Goal: Task Accomplishment & Management: Complete application form

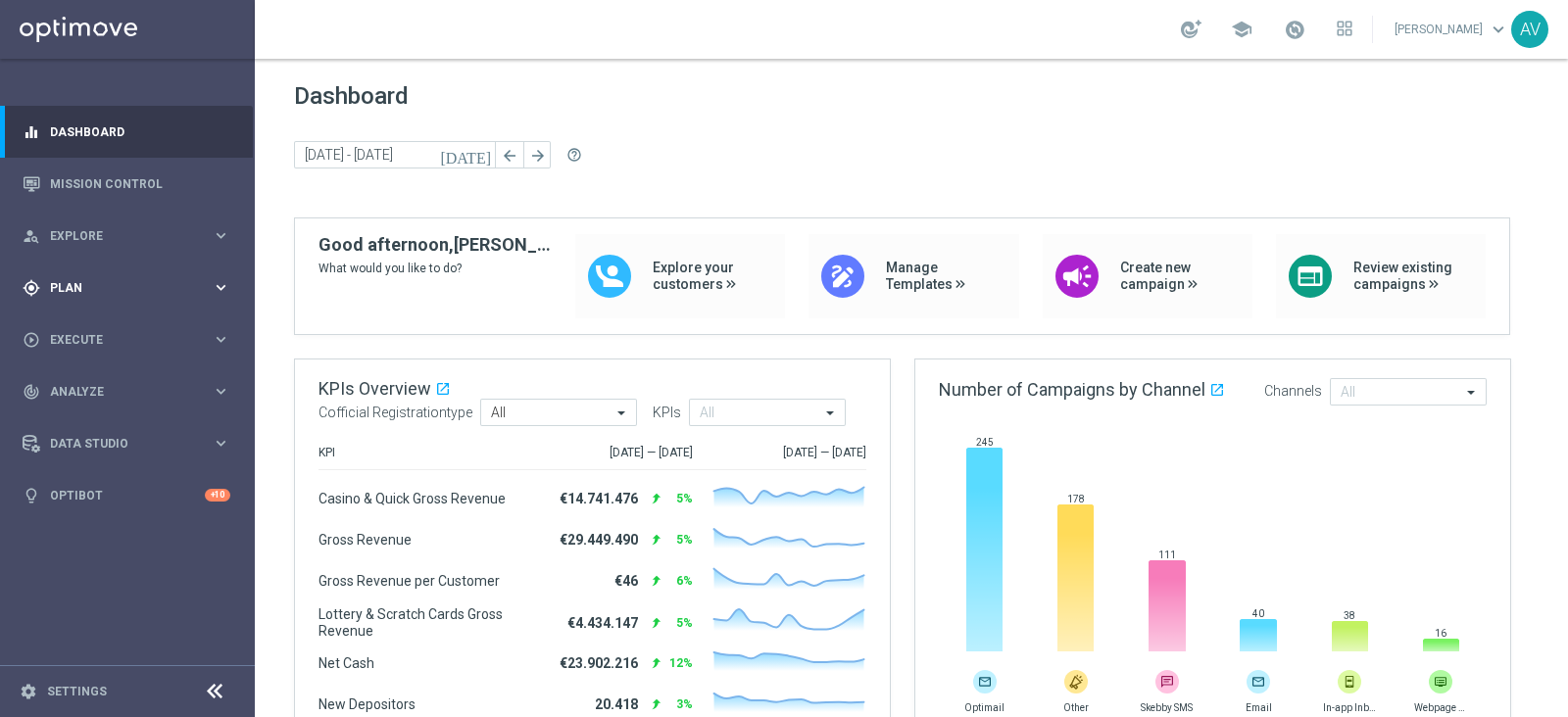
click at [81, 282] on span "Plan" at bounding box center [130, 288] width 162 height 12
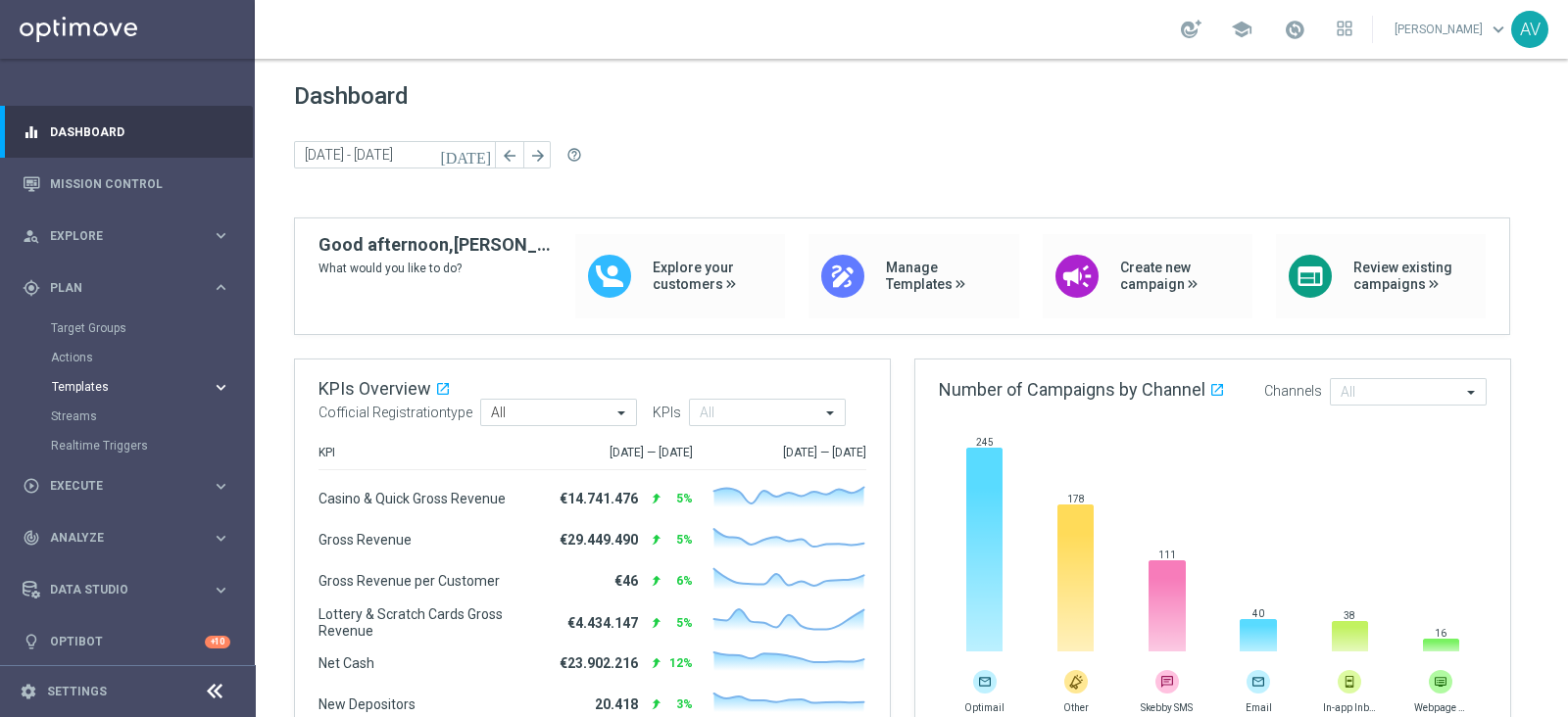
click at [83, 385] on span "Templates" at bounding box center [121, 387] width 140 height 12
click at [98, 412] on link "Optimail" at bounding box center [132, 416] width 143 height 16
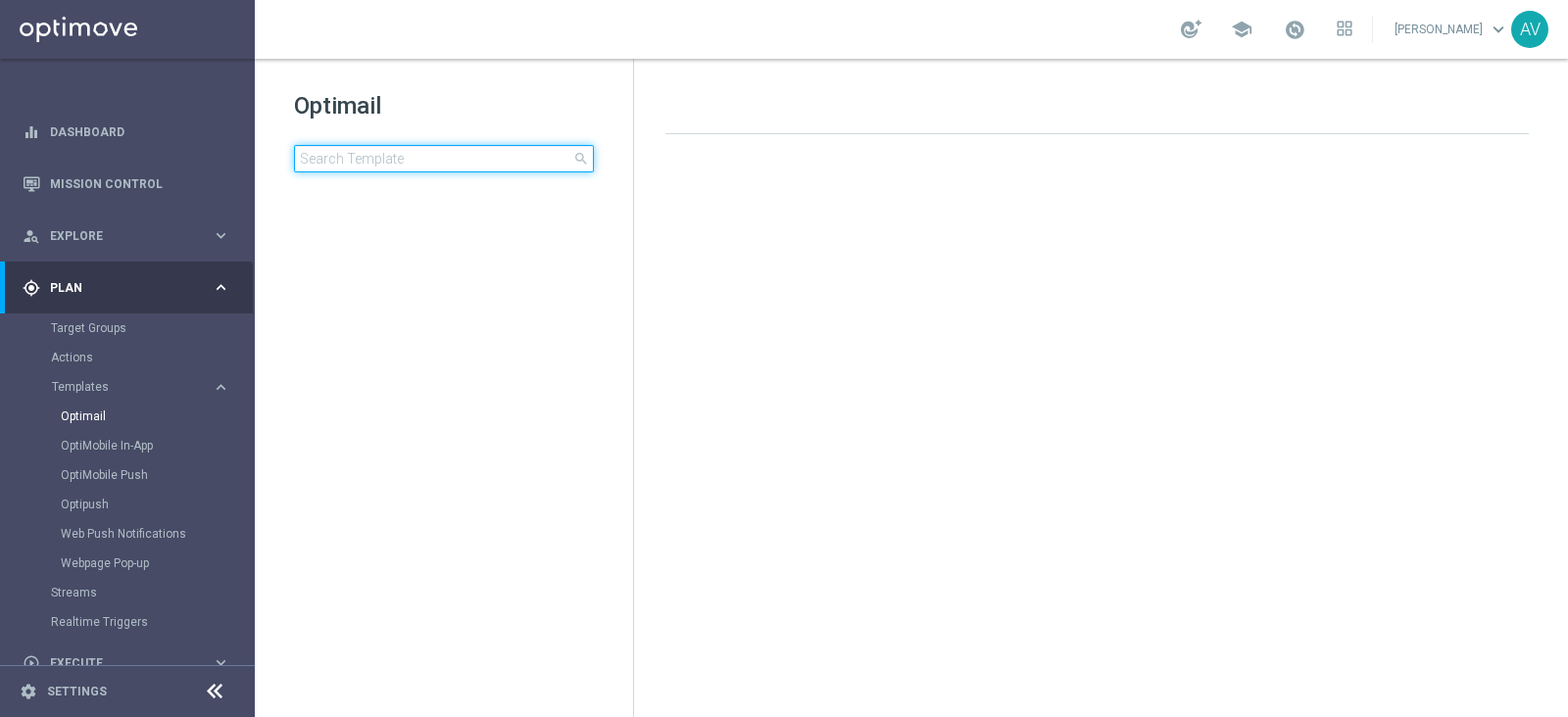
click at [451, 153] on input at bounding box center [444, 159] width 300 height 28
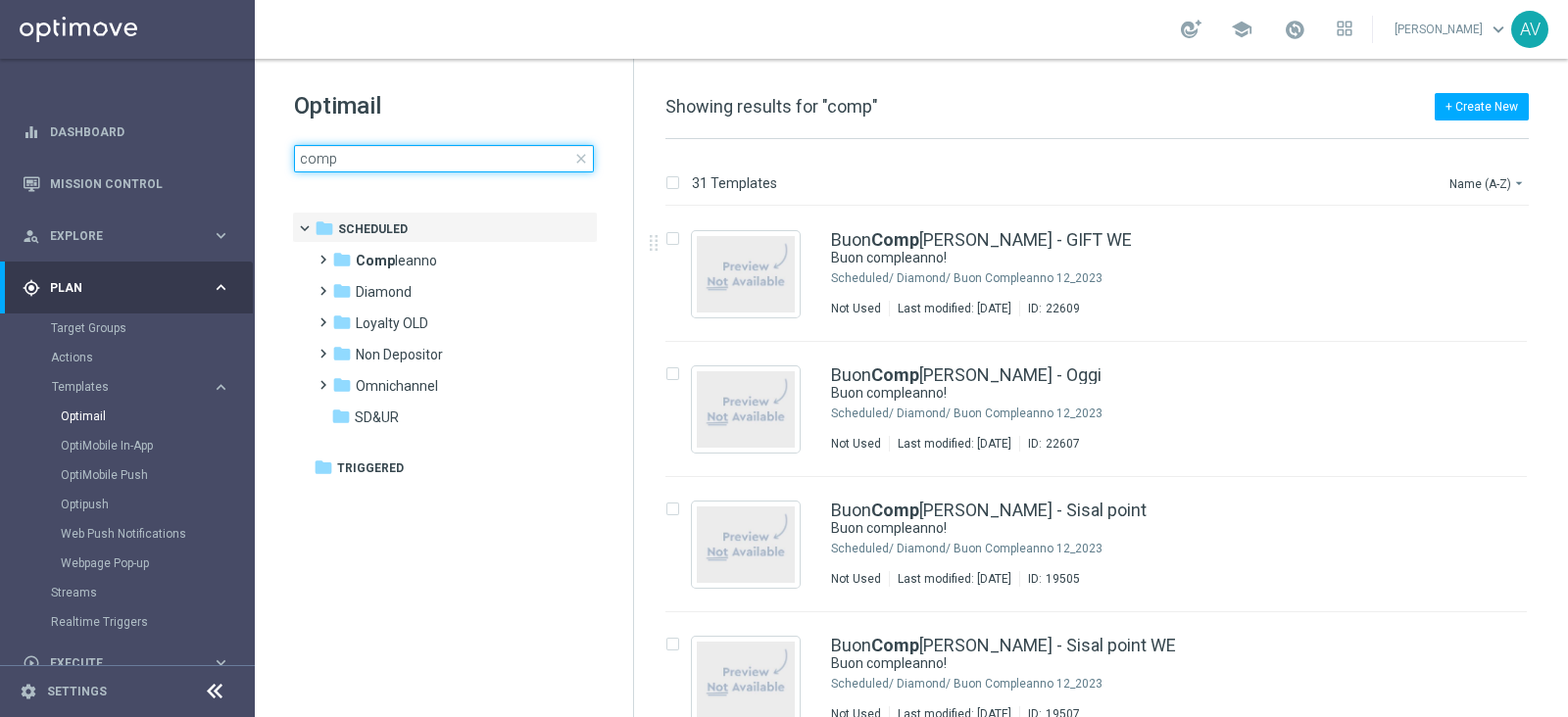
type input "comp"
click at [1567, 369] on div "31 Templates Name (A-Z) arrow_drop_down Drag here to set row groups Drag here t…" at bounding box center [1100, 428] width 933 height 578
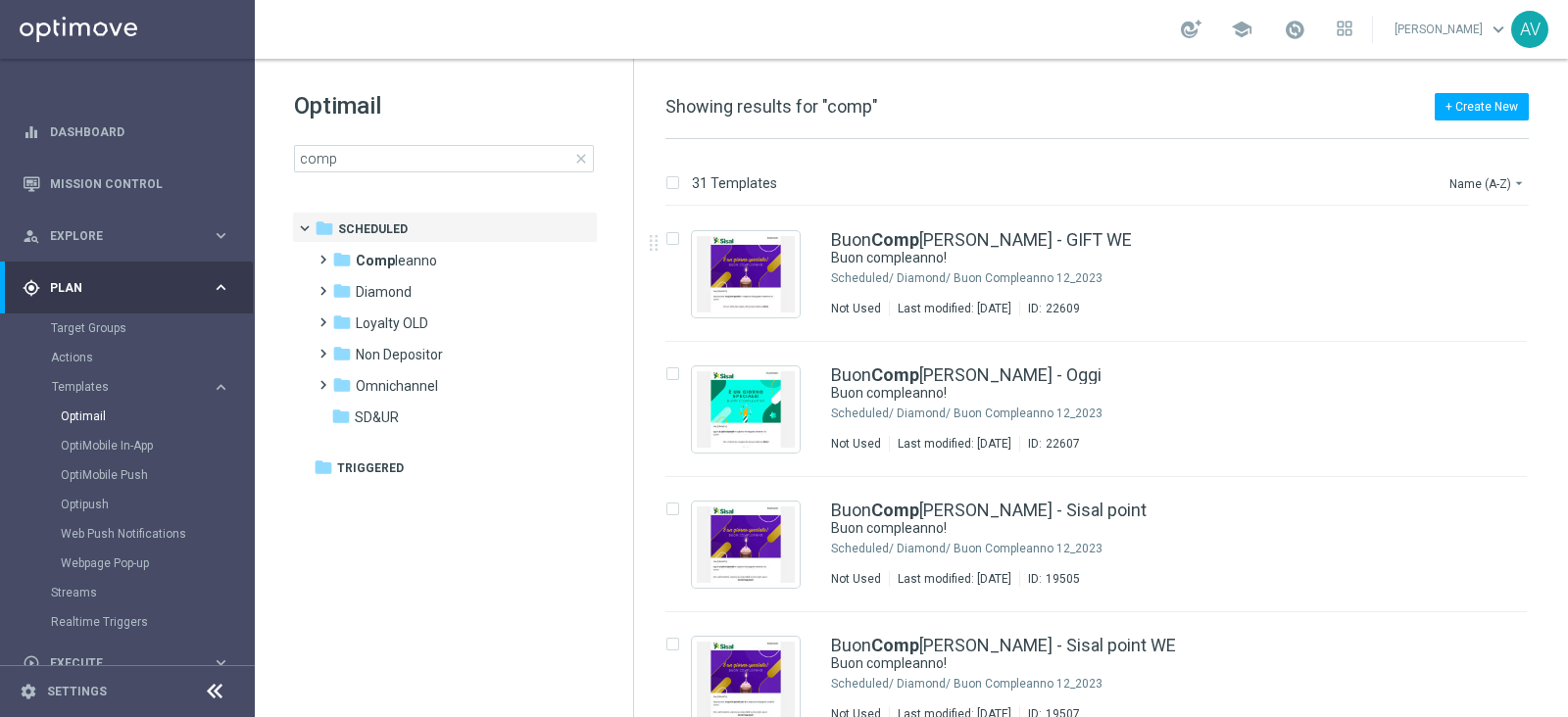
click at [1560, 360] on div "insert_drive_file Buon Comp leanno Diamond - Oggi Buon compleanno! Scheduled/ D…" at bounding box center [1104, 409] width 918 height 135
click at [1567, 370] on div "31 Templates Name (A-Z) arrow_drop_down Drag here to set row groups Drag here t…" at bounding box center [1100, 428] width 933 height 578
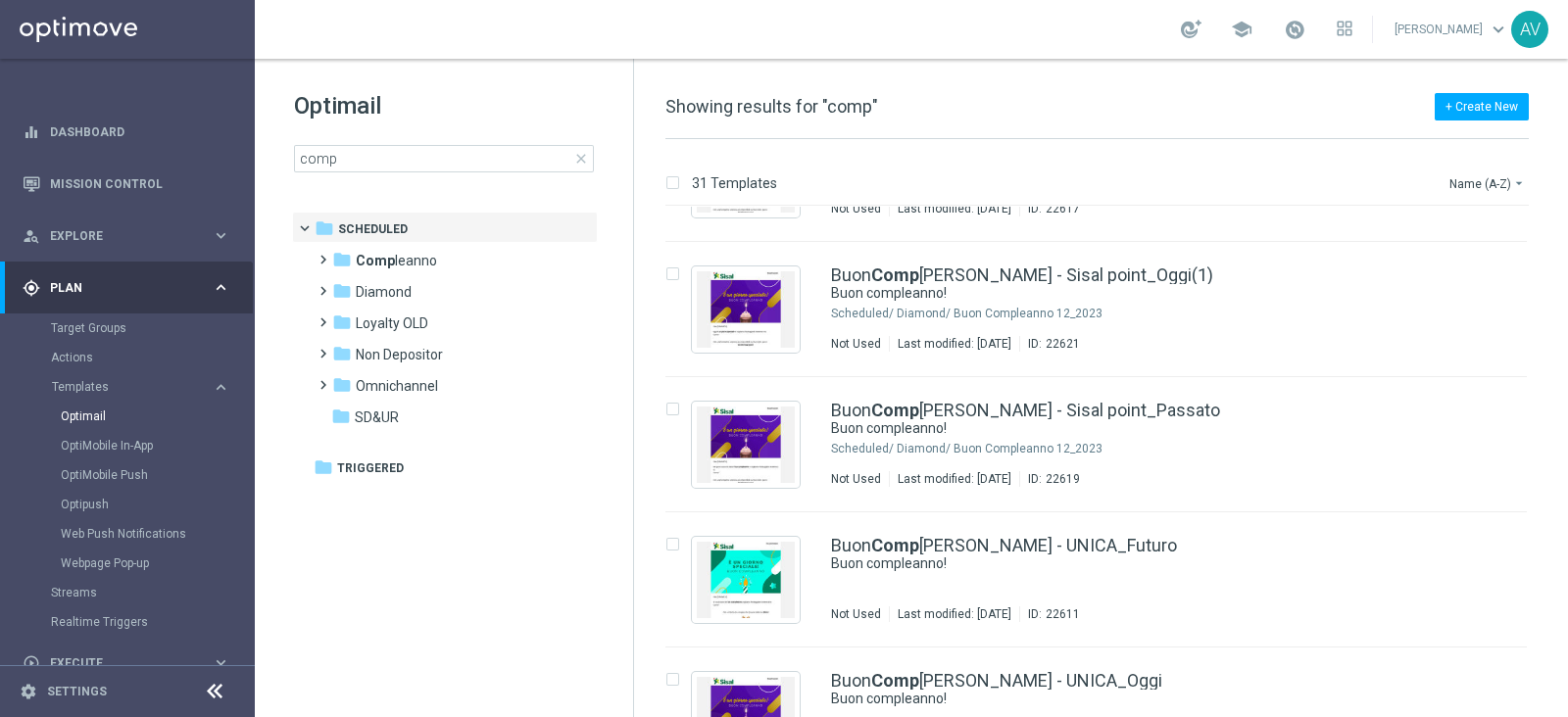
scroll to position [721, 0]
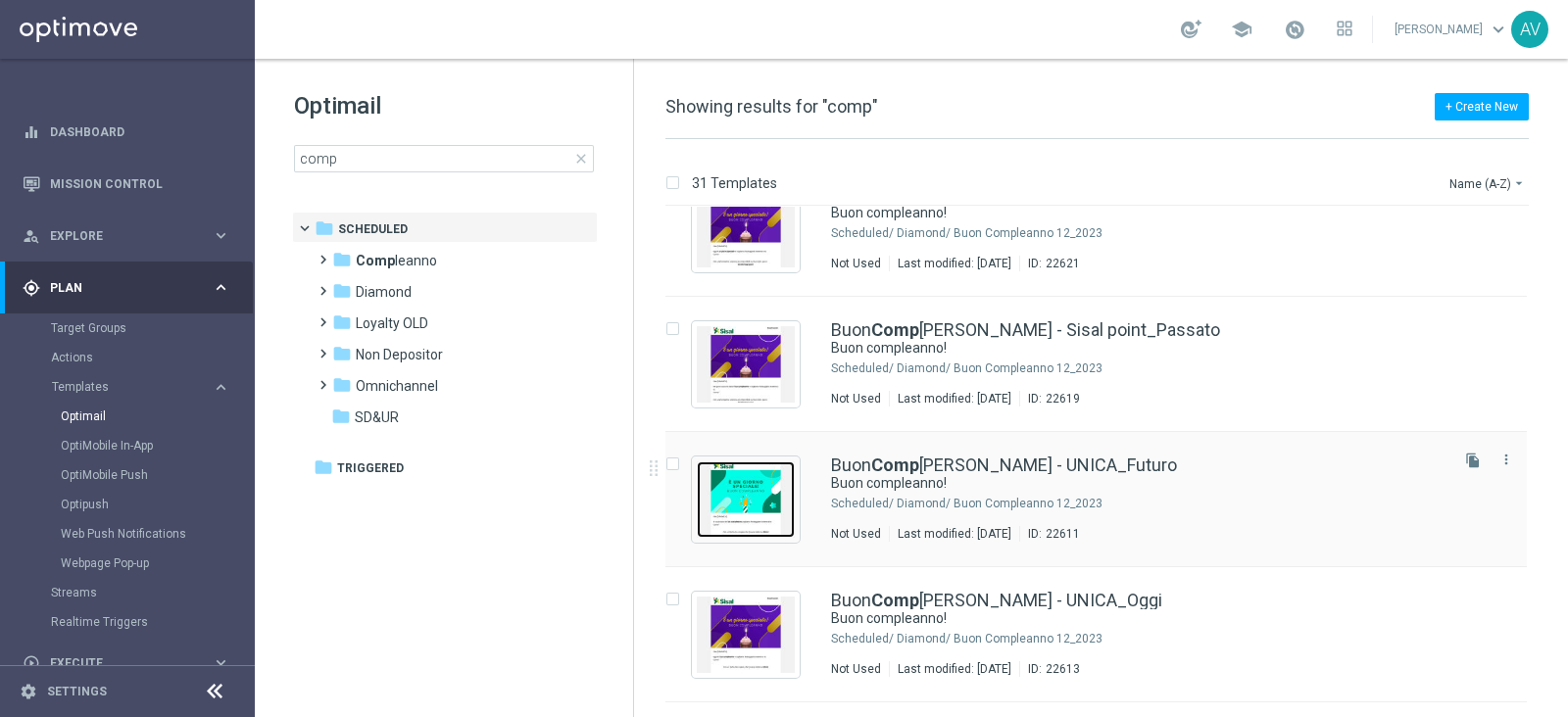
click at [766, 485] on img "Press SPACE to select this row." at bounding box center [745, 500] width 98 height 76
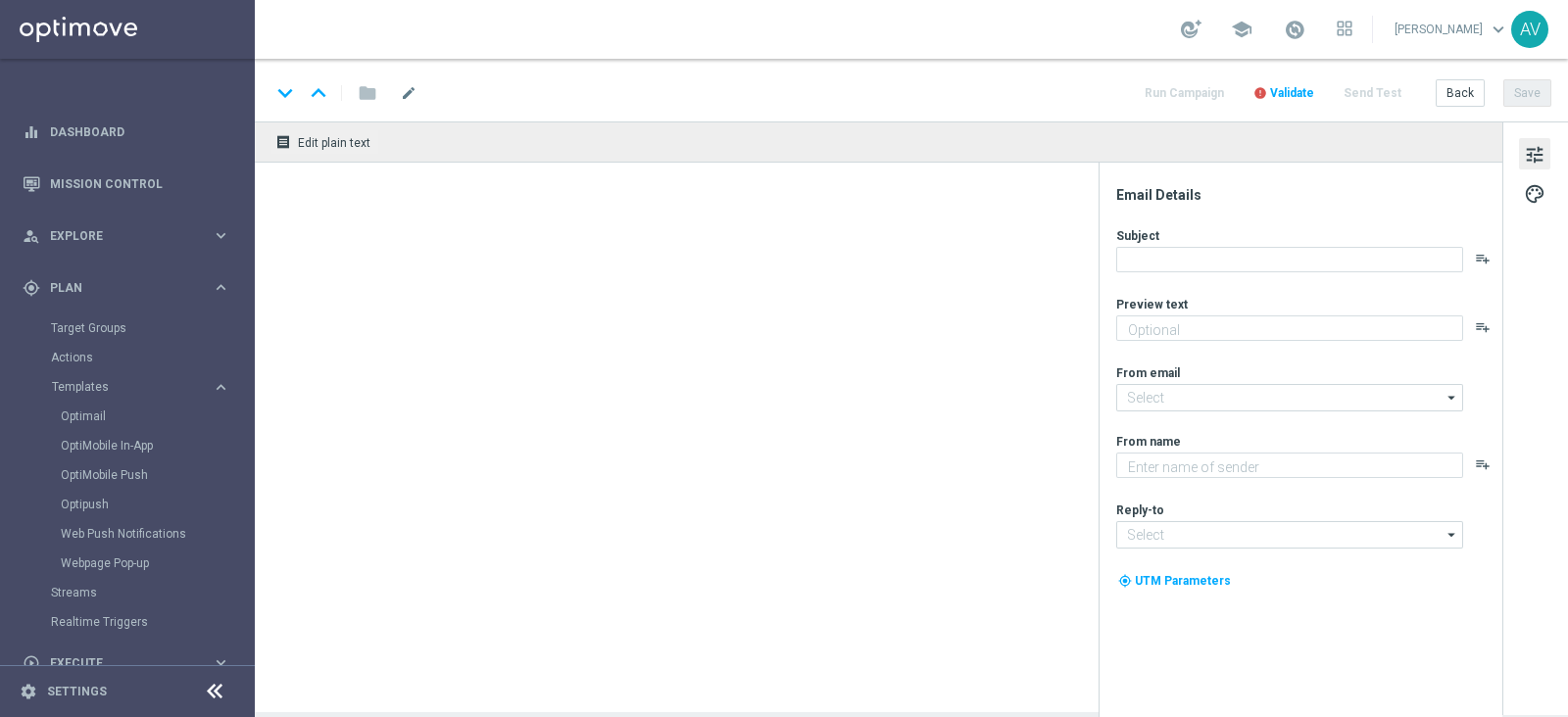
type textarea "Ti aspetta una sorpresa…"
type input "[EMAIL_ADDRESS][DOMAIN_NAME]"
type textarea "Sisal"
type input "[EMAIL_ADDRESS][DOMAIN_NAME]"
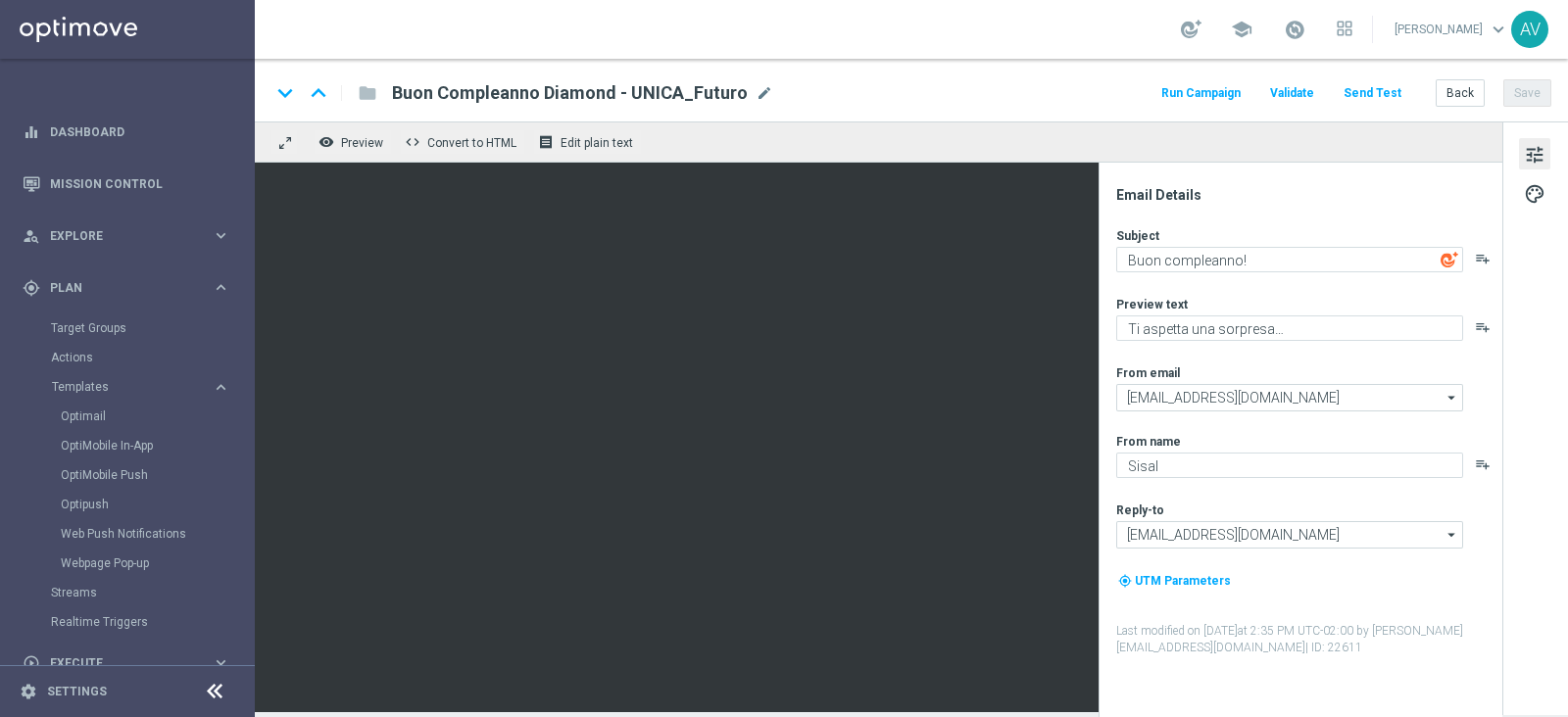
click at [1187, 96] on button "Run Campaign" at bounding box center [1201, 93] width 85 height 27
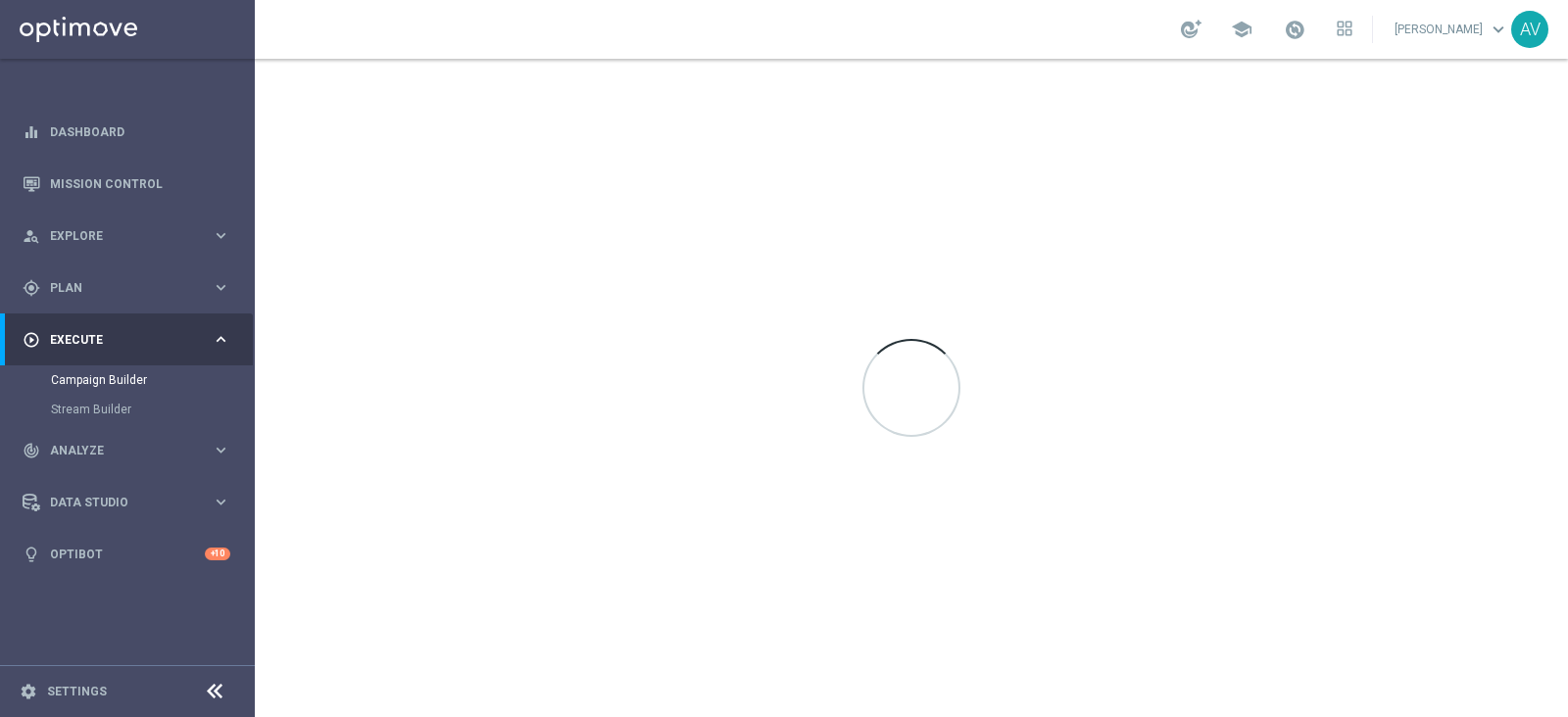
click at [1187, 96] on div at bounding box center [912, 387] width 1313 height 658
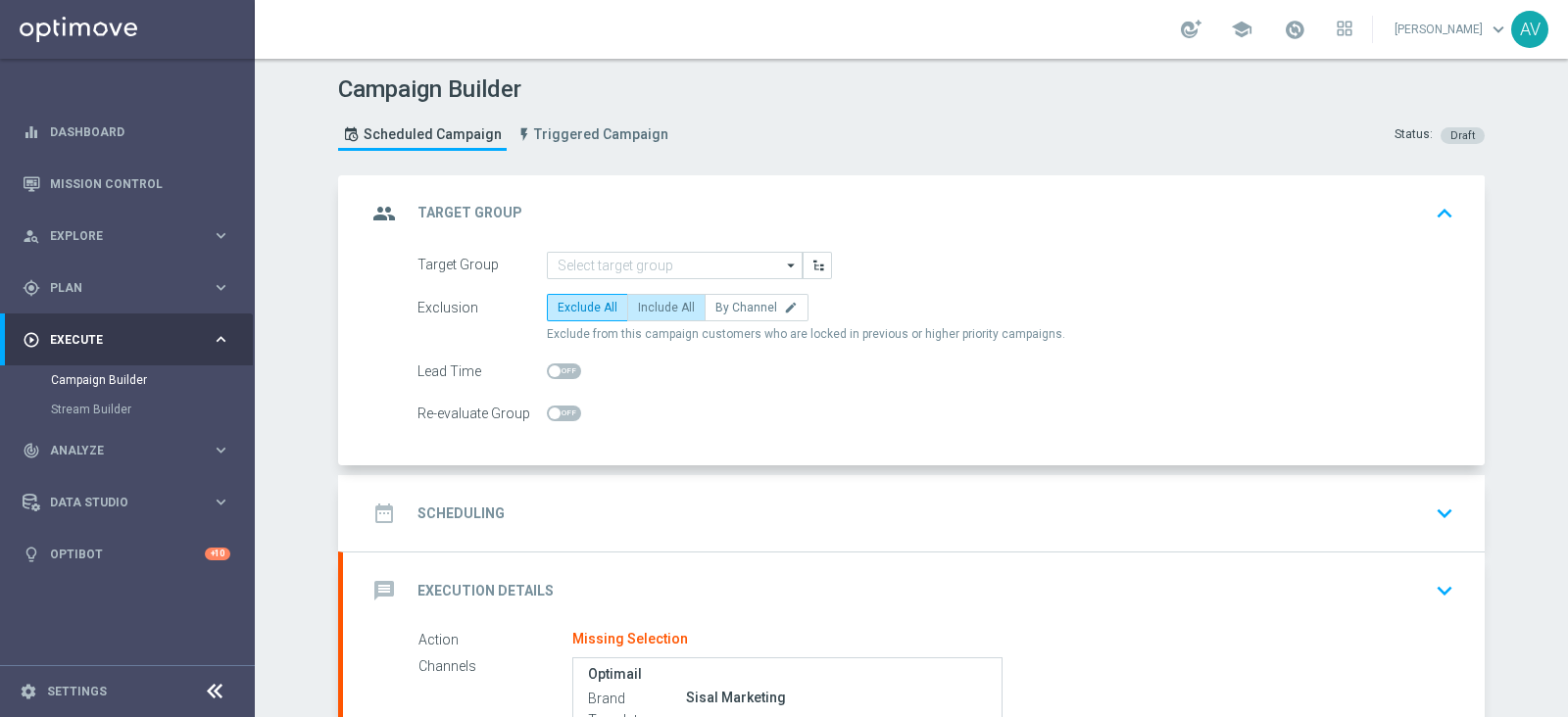
click at [650, 308] on span "Include All" at bounding box center [665, 308] width 57 height 14
click at [650, 308] on input "Include All" at bounding box center [643, 311] width 13 height 13
radio input "true"
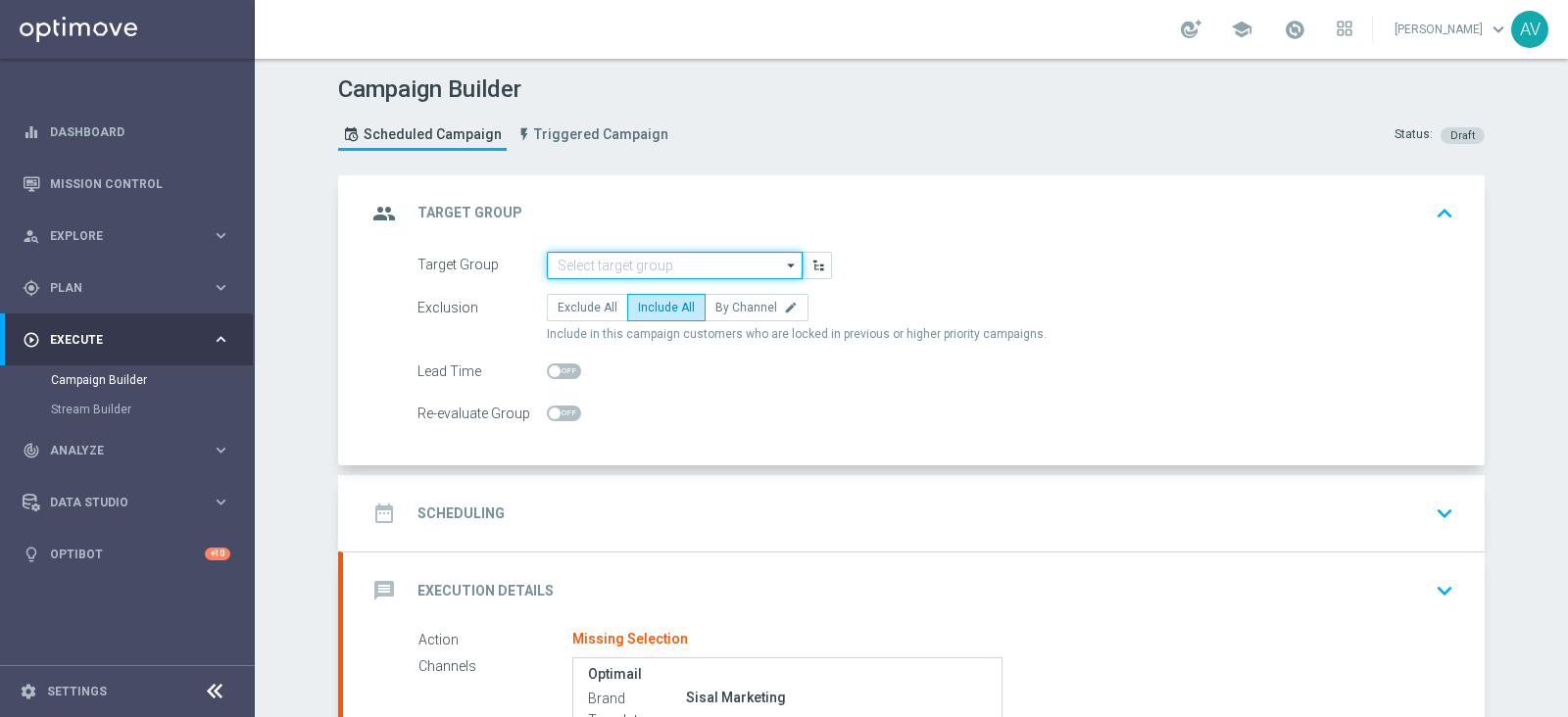
click at [637, 262] on input at bounding box center [674, 266] width 255 height 28
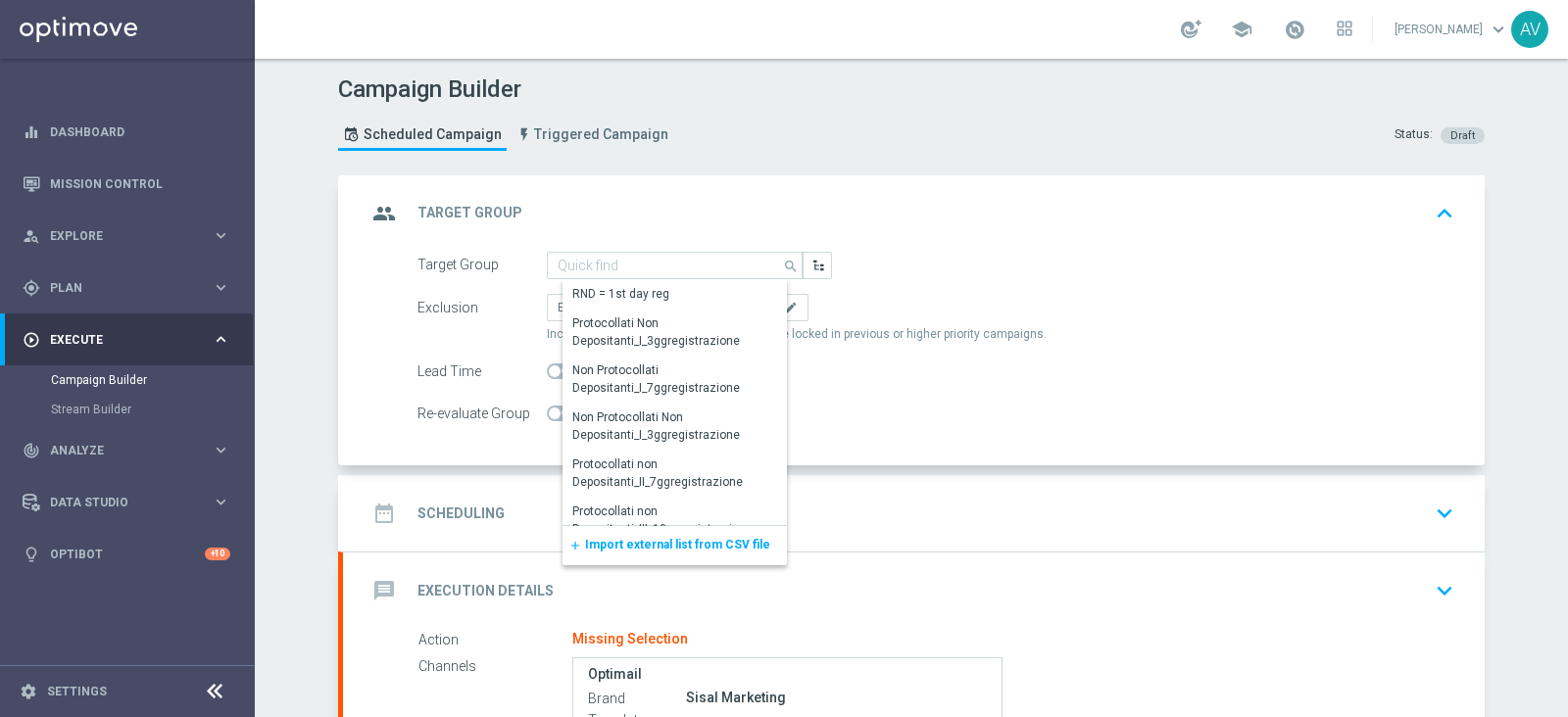
click at [683, 541] on span "Import external list from CSV file" at bounding box center [677, 545] width 185 height 14
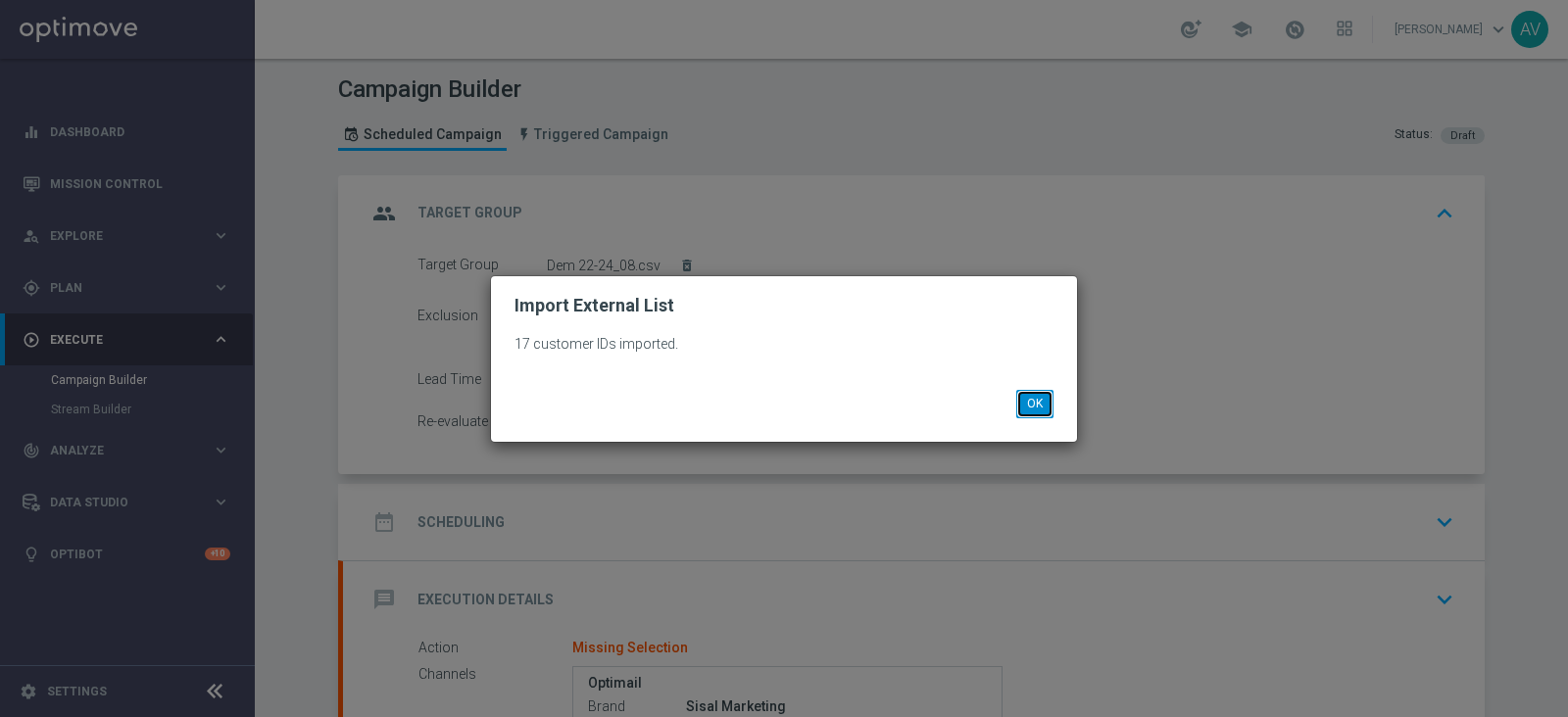
click at [1021, 402] on button "OK" at bounding box center [1034, 404] width 37 height 28
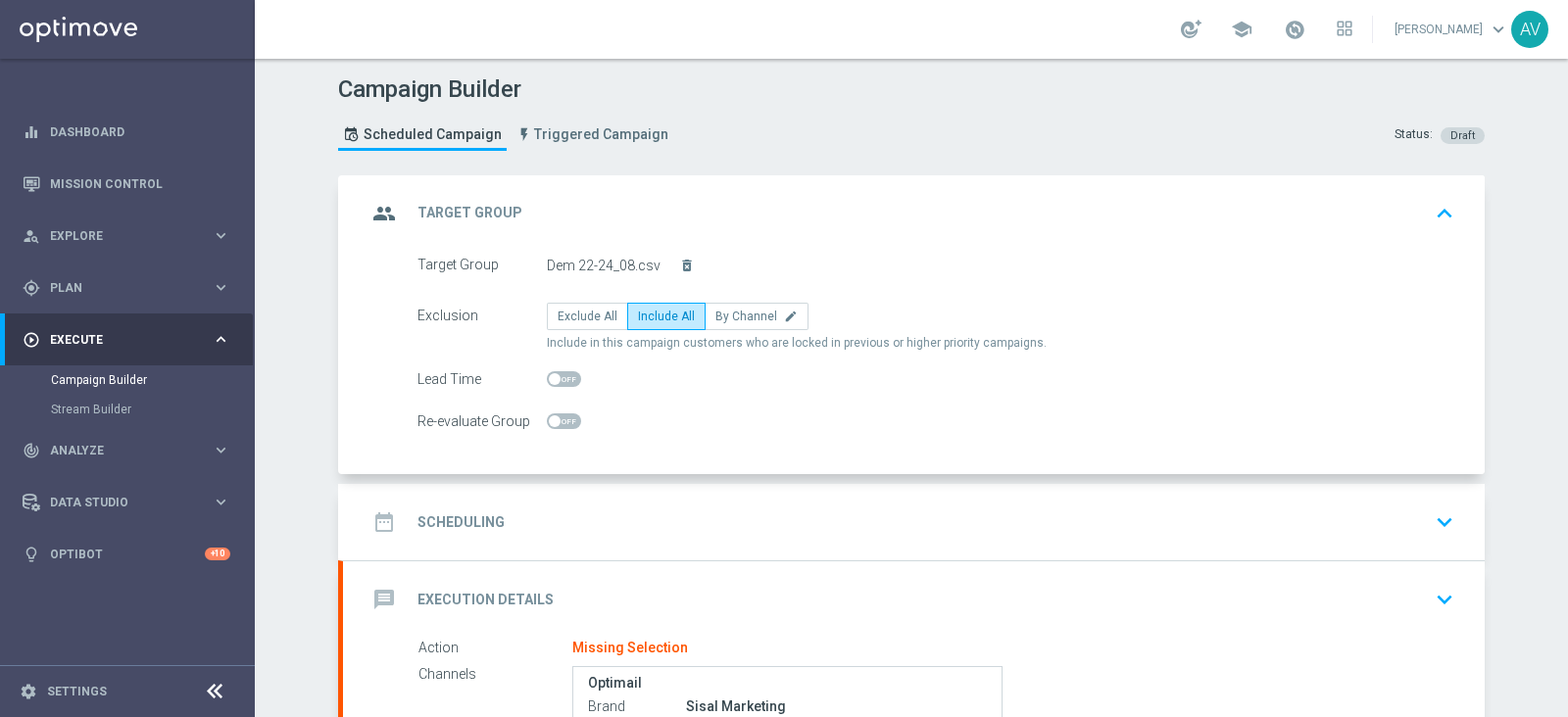
click at [366, 205] on icon "group" at bounding box center [384, 214] width 36 height 36
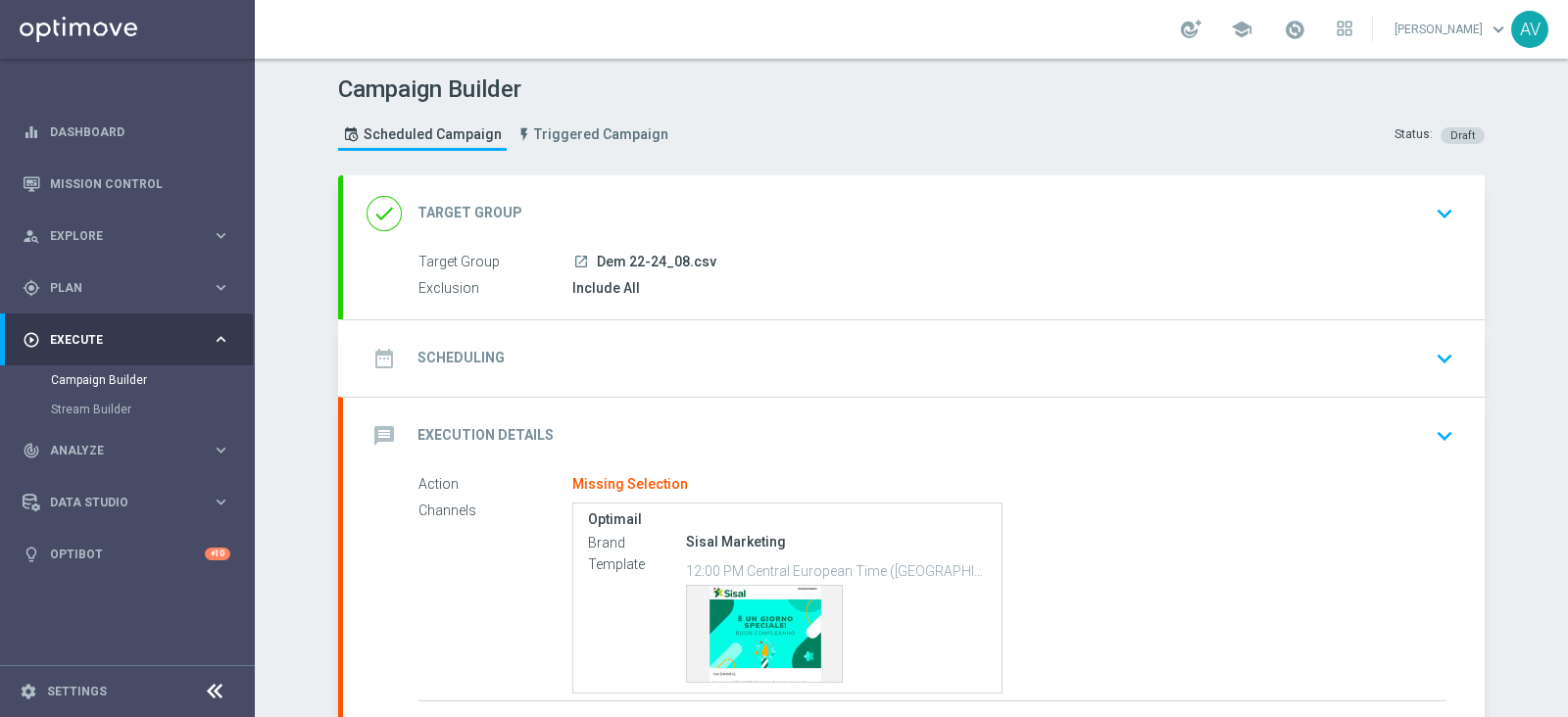
click at [371, 354] on icon "date_range" at bounding box center [384, 358] width 36 height 36
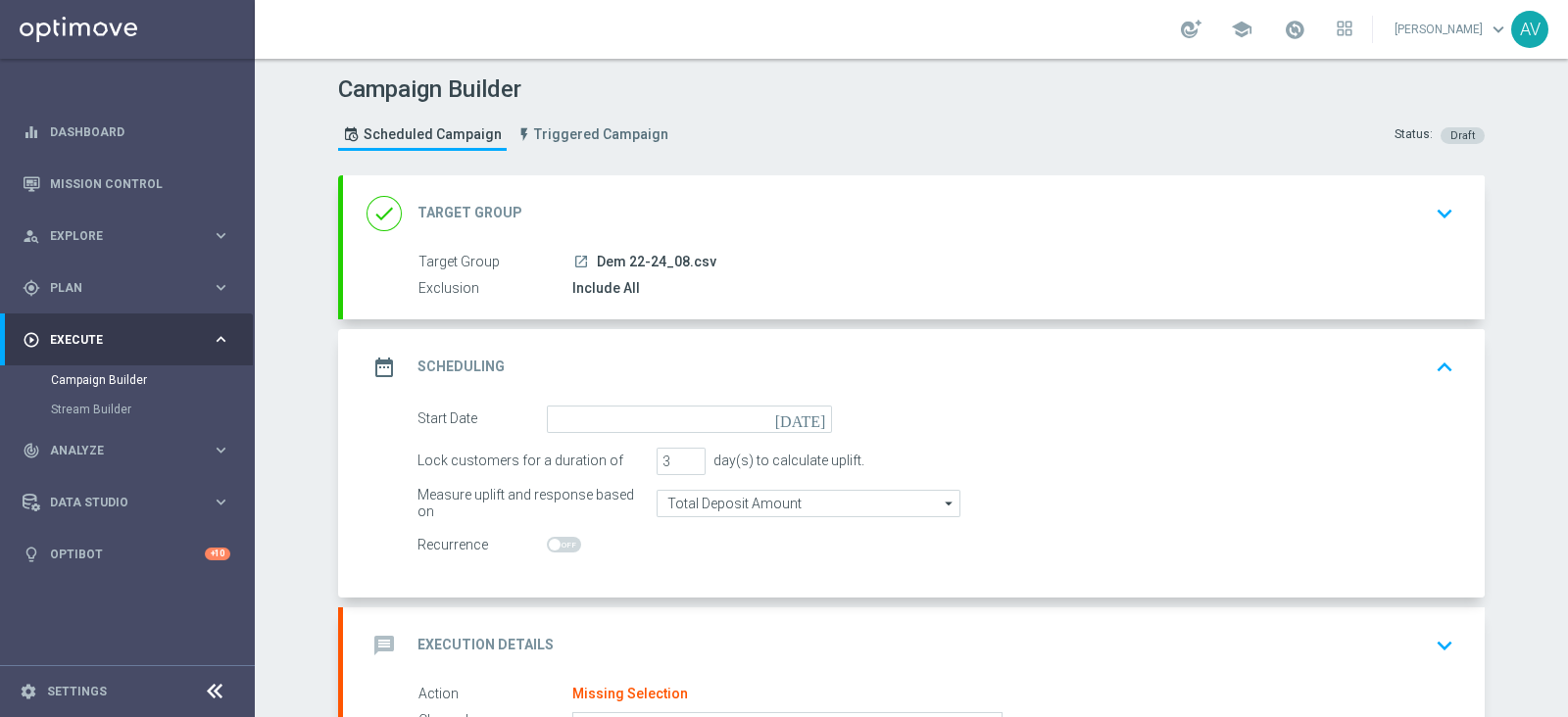
click at [805, 417] on icon "[DATE]" at bounding box center [803, 416] width 58 height 22
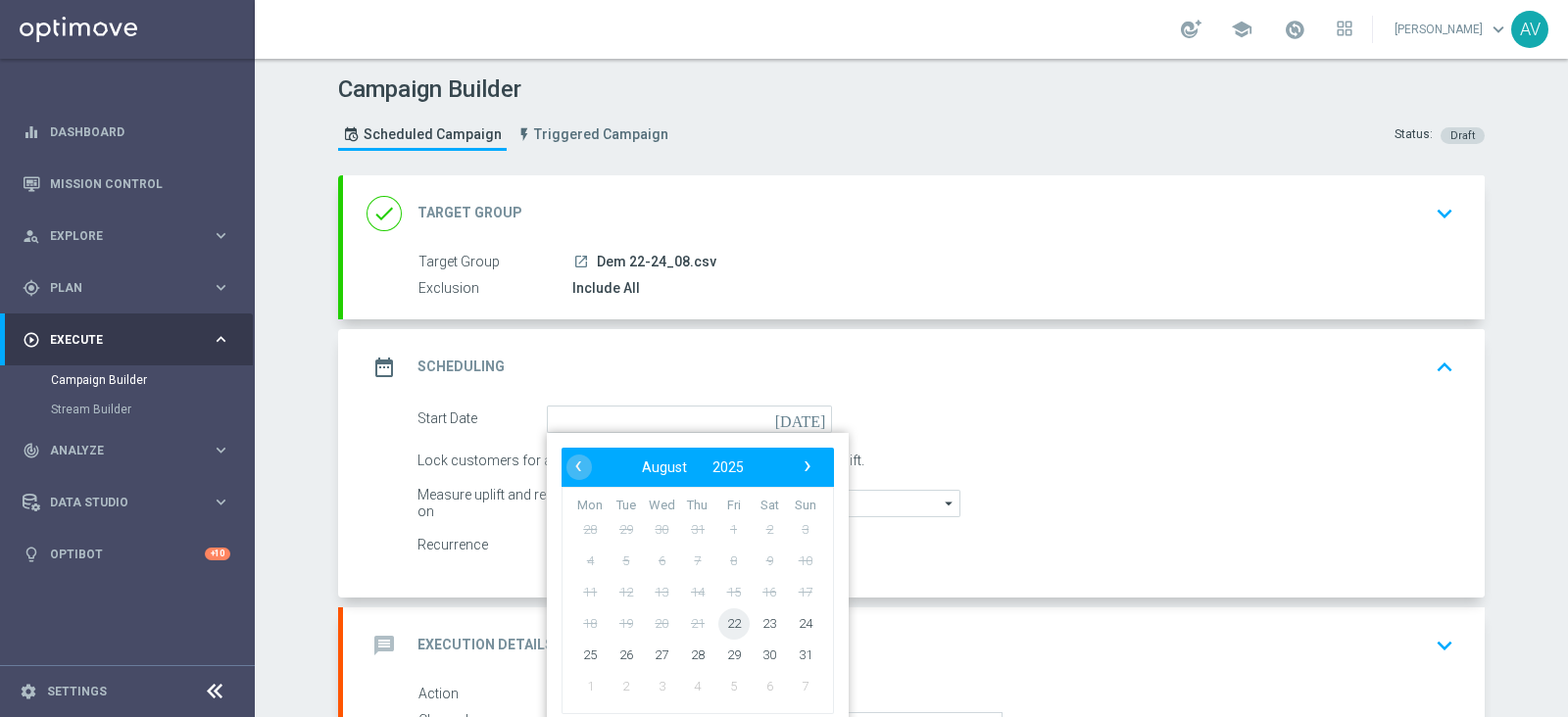
click at [727, 619] on span "22" at bounding box center [734, 624] width 32 height 32
type input "[DATE]"
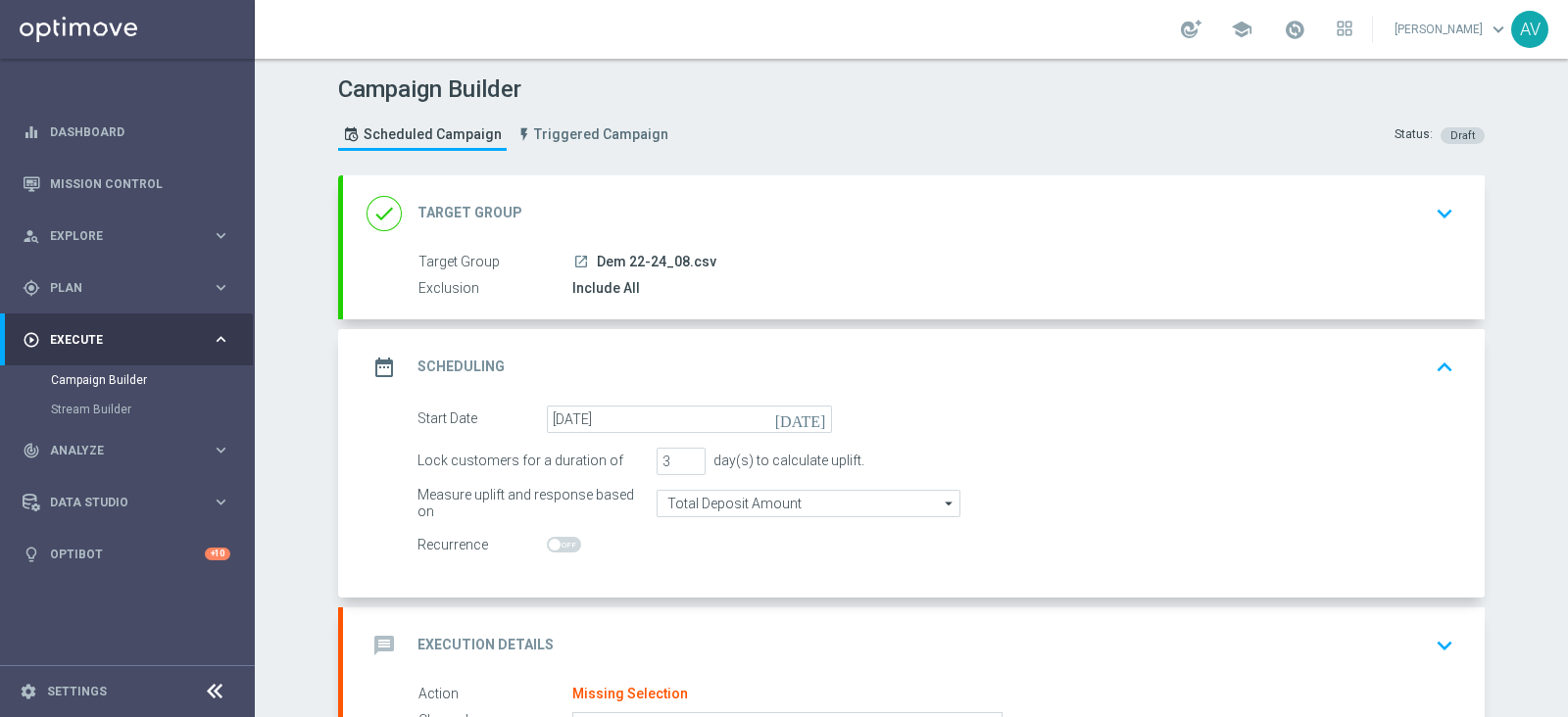
click at [387, 360] on icon "date_range" at bounding box center [384, 367] width 36 height 36
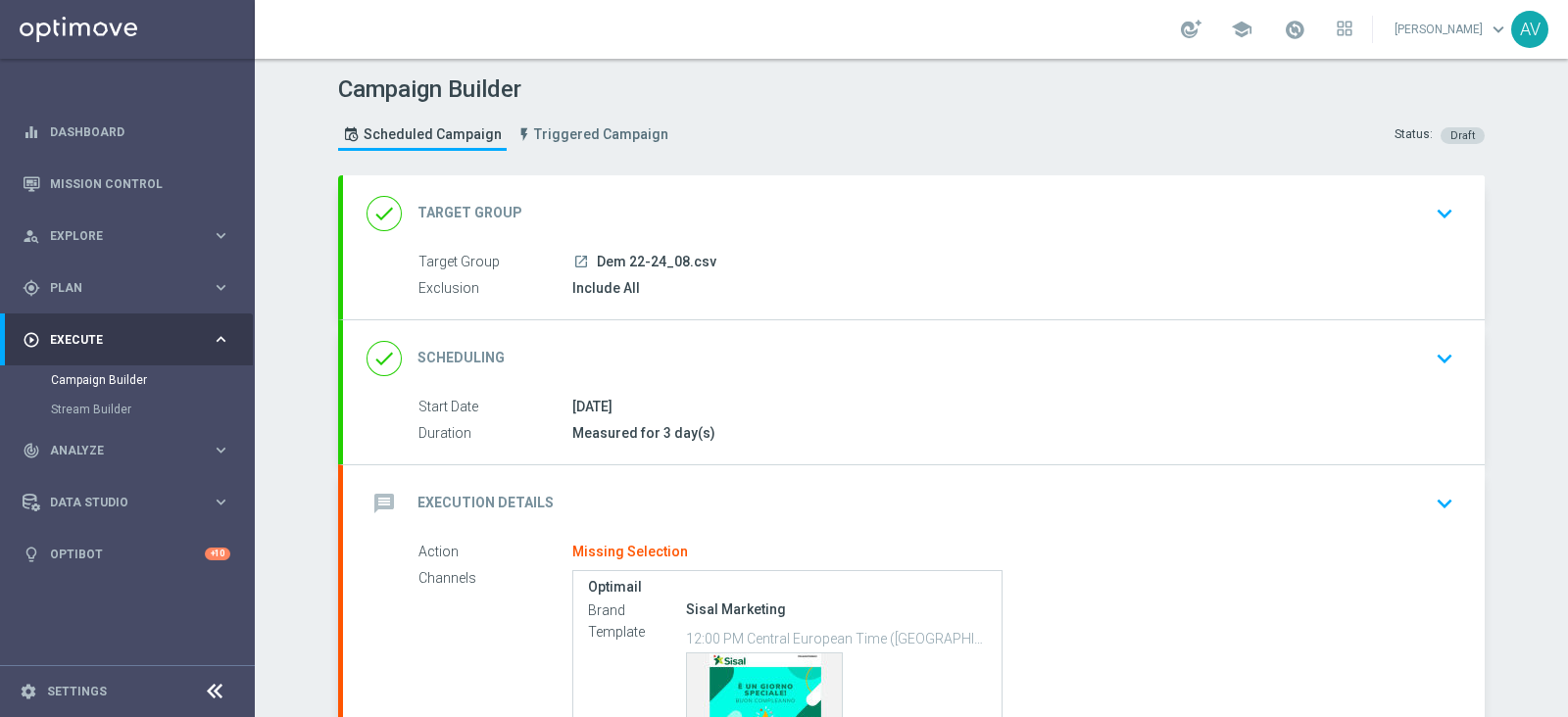
click at [386, 492] on icon "message" at bounding box center [384, 503] width 36 height 36
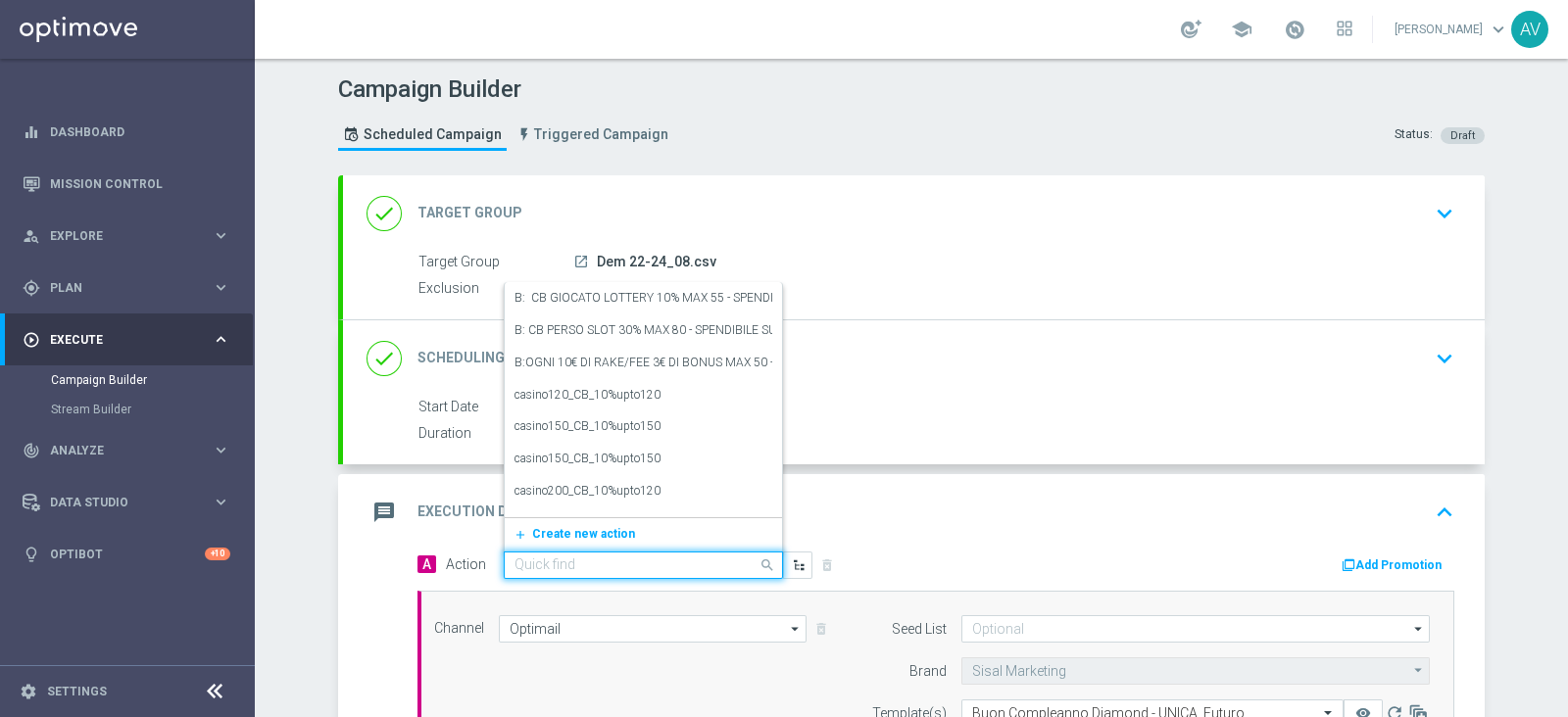
click at [574, 560] on input "text" at bounding box center [624, 565] width 218 height 17
type input "star de"
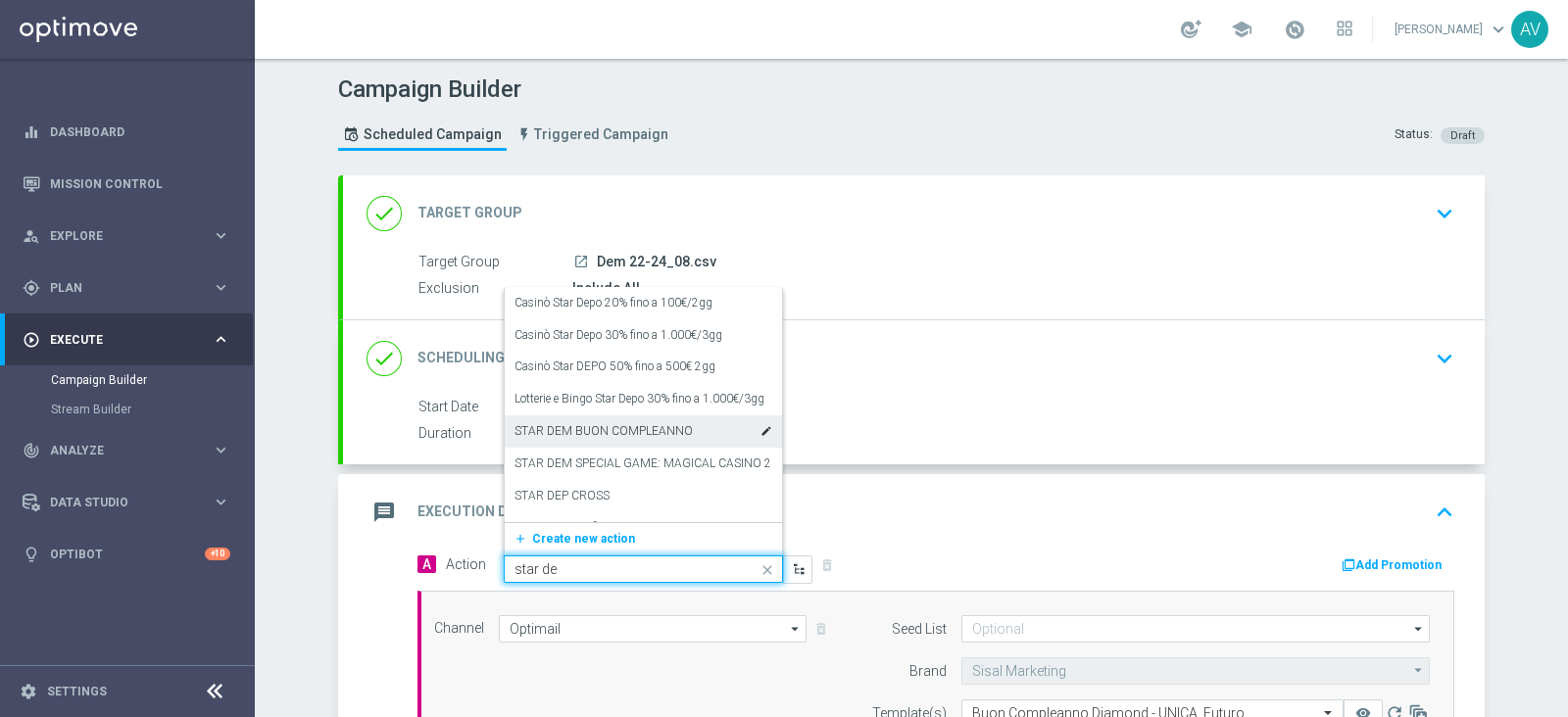
click at [635, 432] on label "STAR DEM BUON COMPLEANNO" at bounding box center [604, 431] width 179 height 17
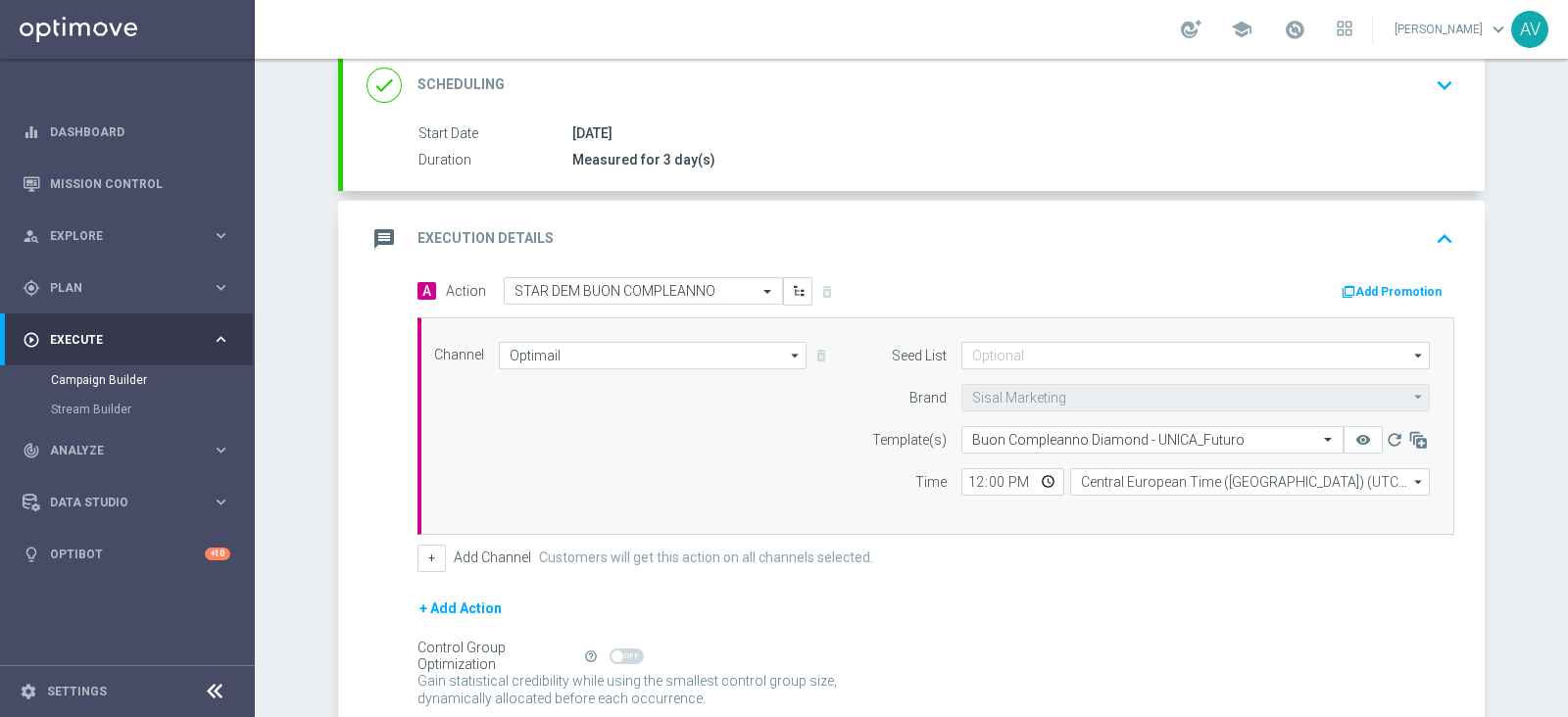
scroll to position [267, 0]
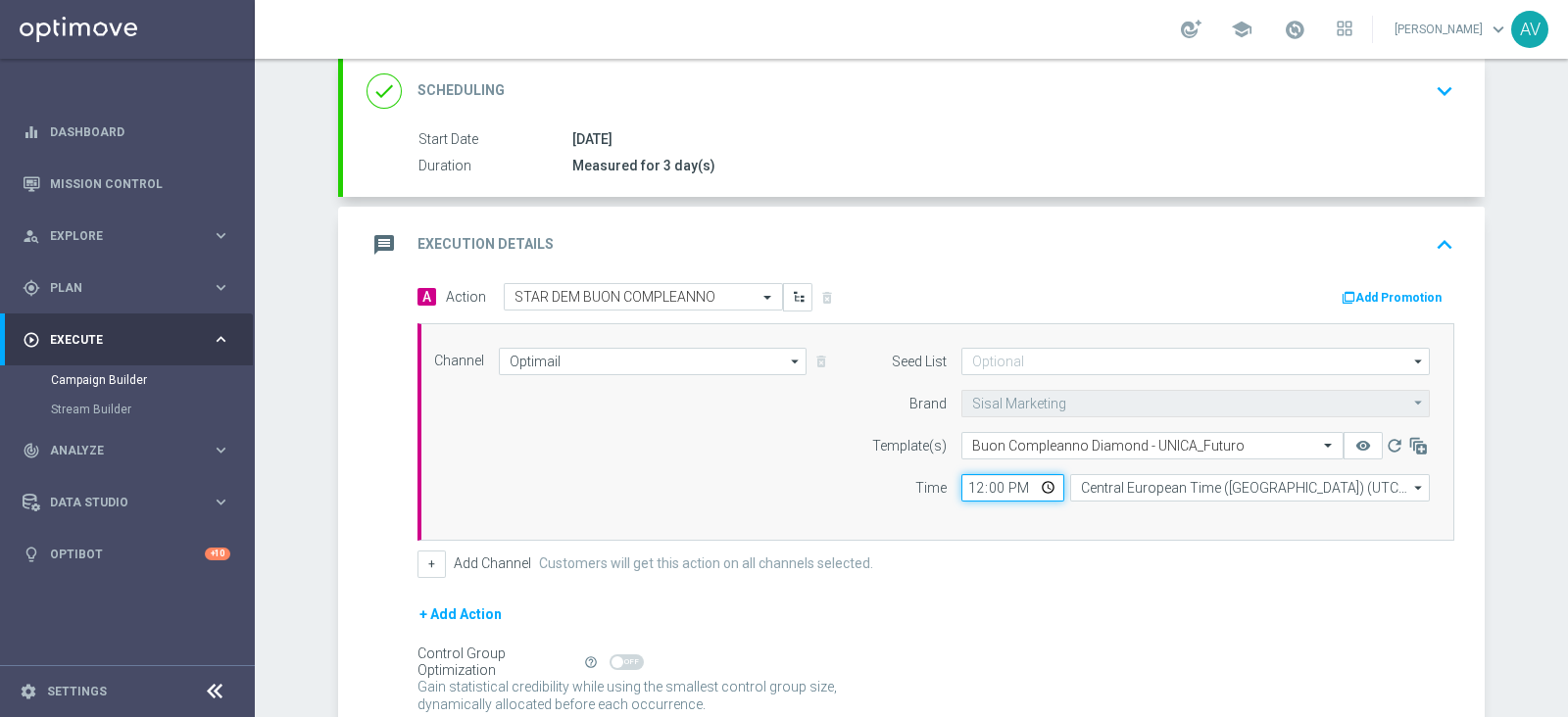
click at [962, 484] on input "12:00" at bounding box center [1013, 488] width 103 height 28
type input "15:30"
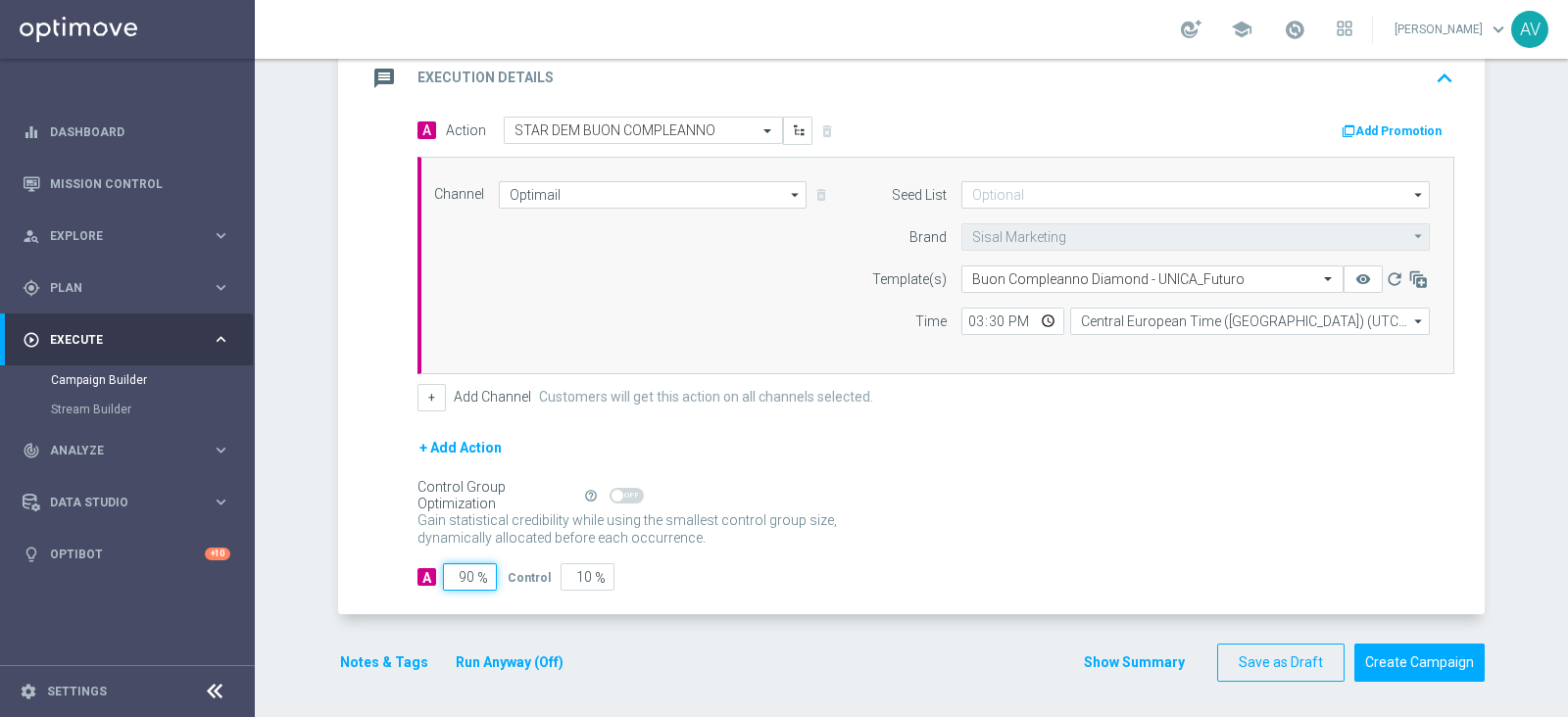
click at [458, 578] on input "90" at bounding box center [470, 577] width 54 height 28
type input "0"
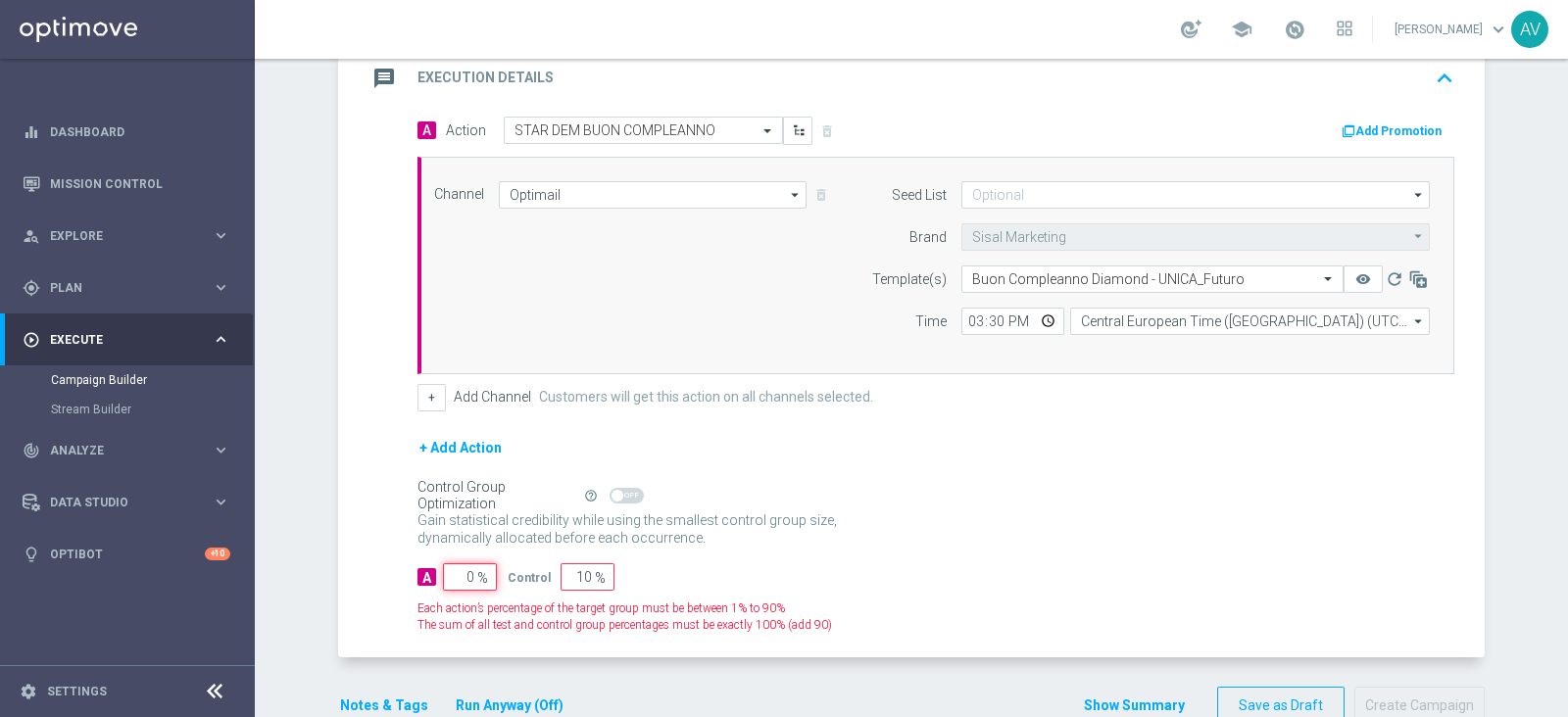
type input "100"
type input "10"
type input "90"
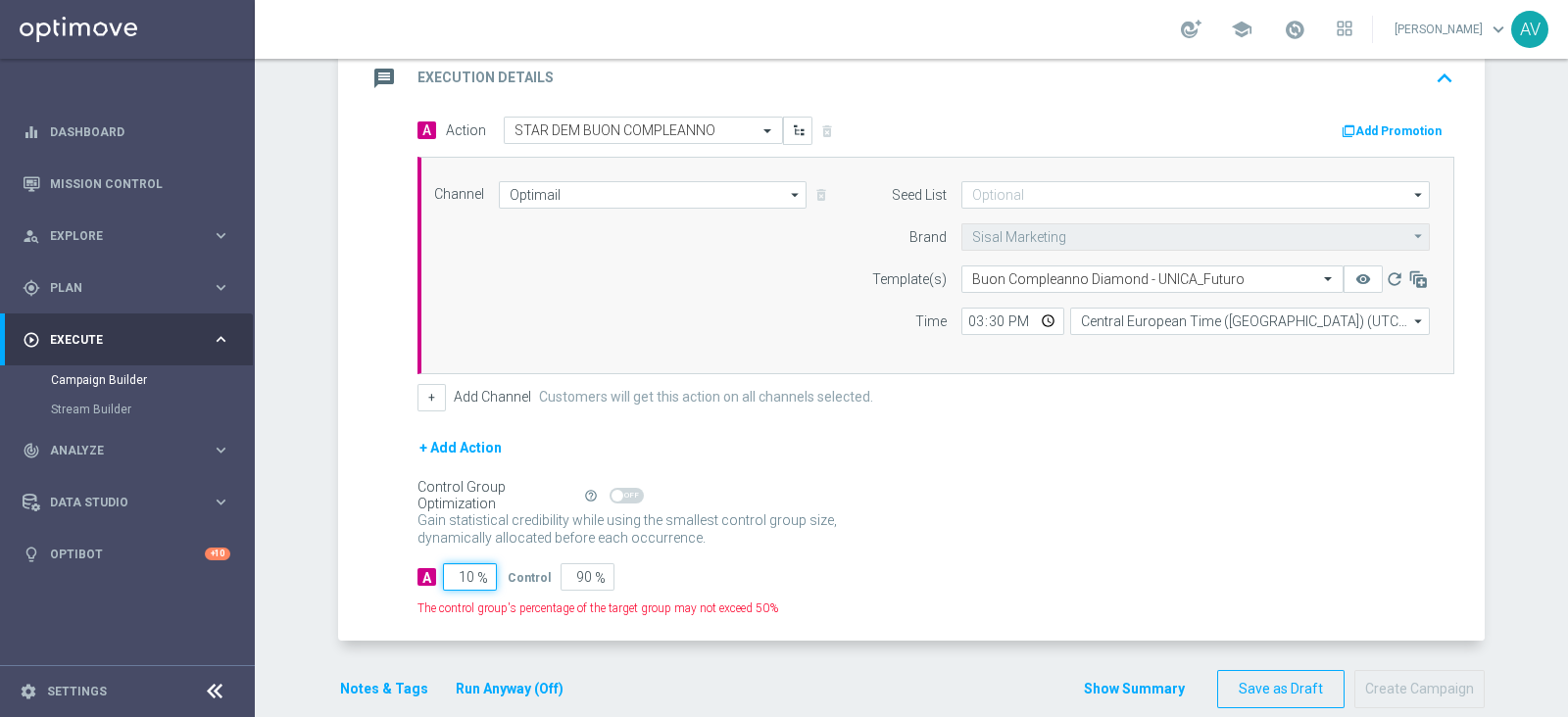
type input "100"
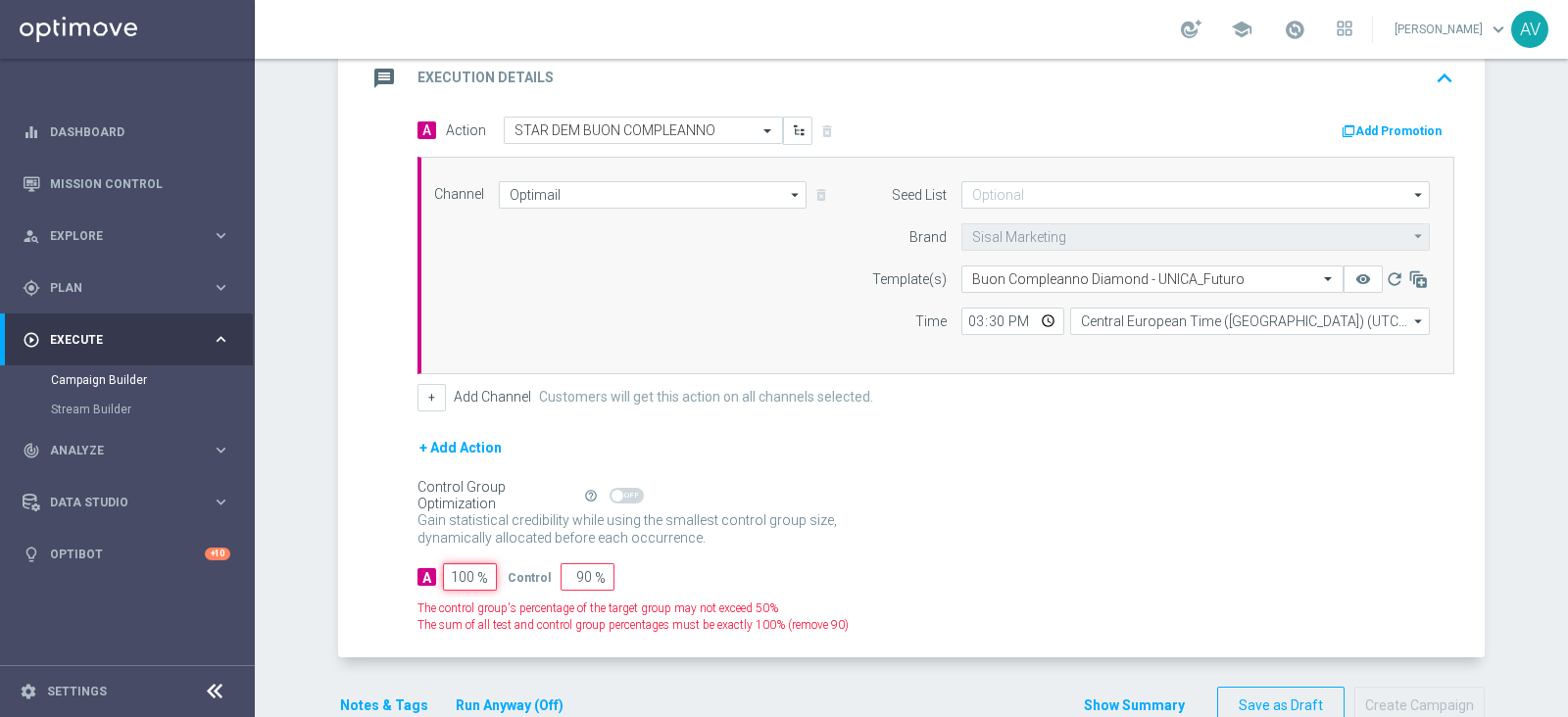
type input "0"
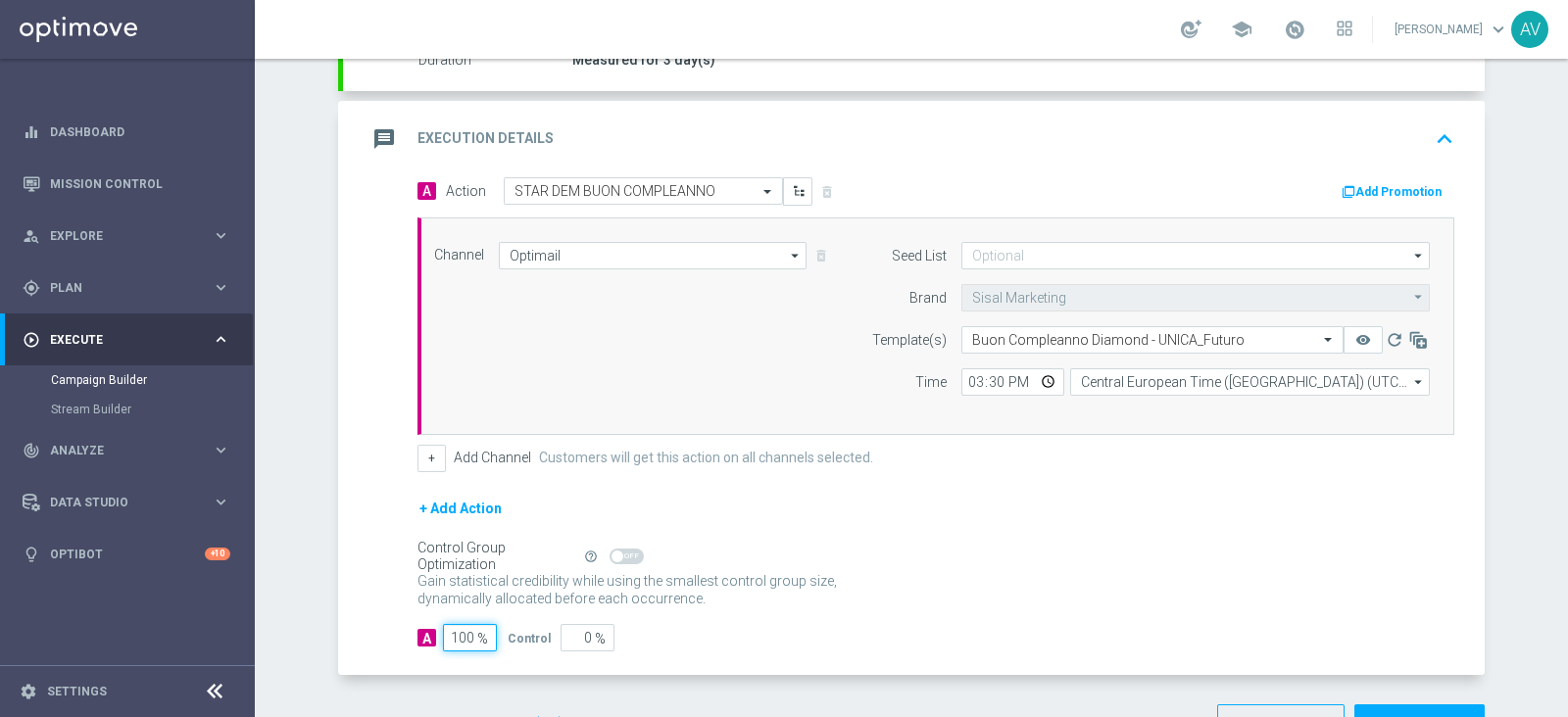
scroll to position [372, 0]
type input "100"
click at [354, 143] on div "message Execution Details keyboard_arrow_up" at bounding box center [913, 140] width 1141 height 76
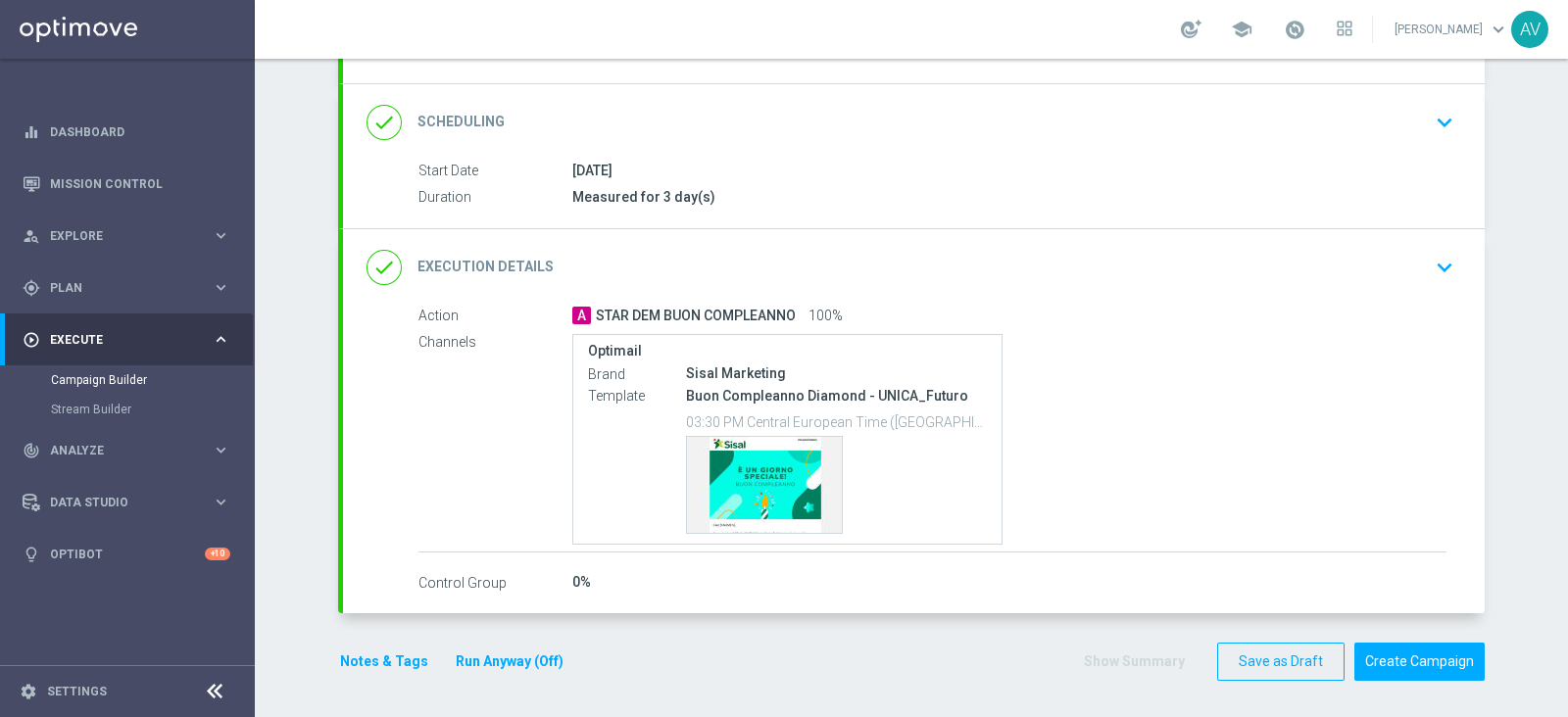
scroll to position [235, 0]
click at [344, 654] on button "Notes & Tags" at bounding box center [383, 662] width 92 height 25
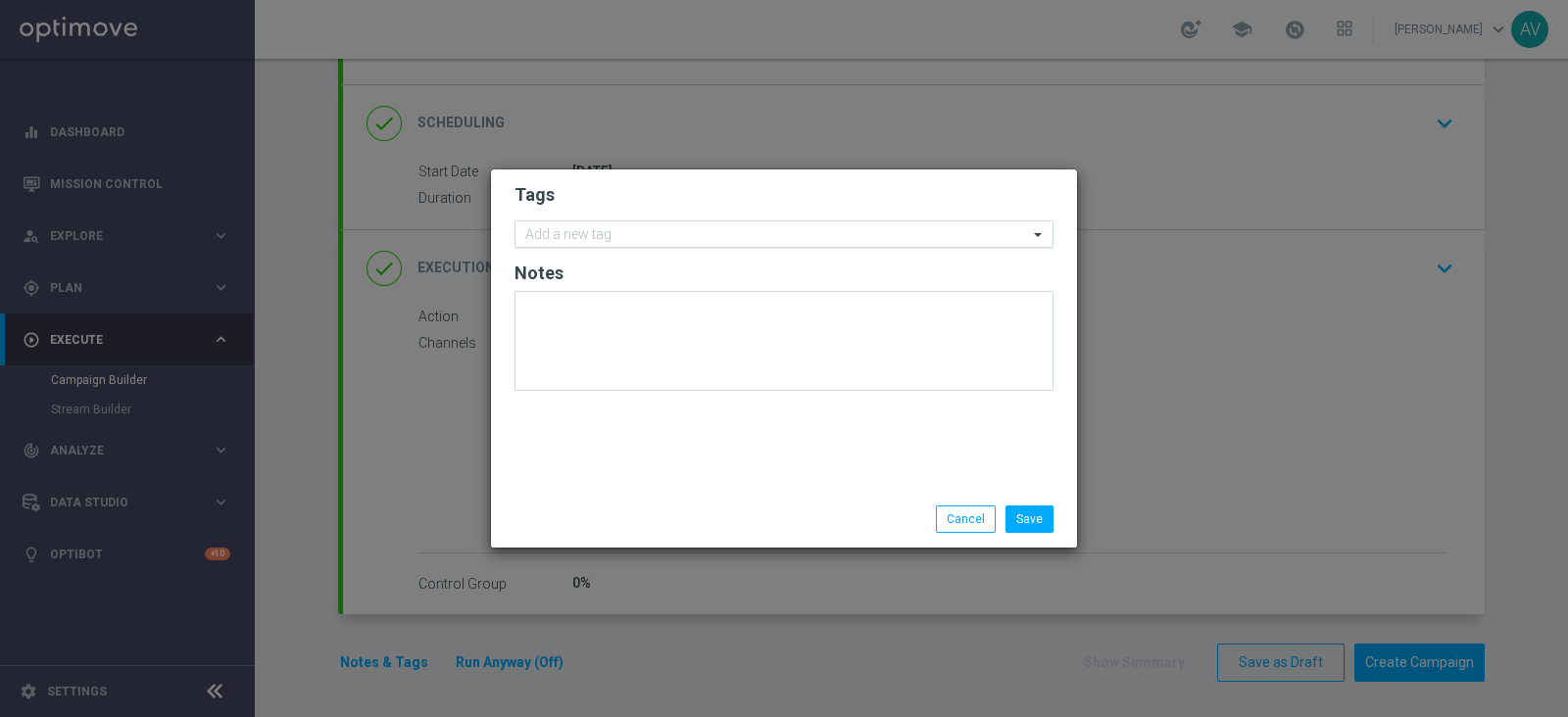
click at [658, 223] on div "Add a new tag" at bounding box center [772, 234] width 512 height 25
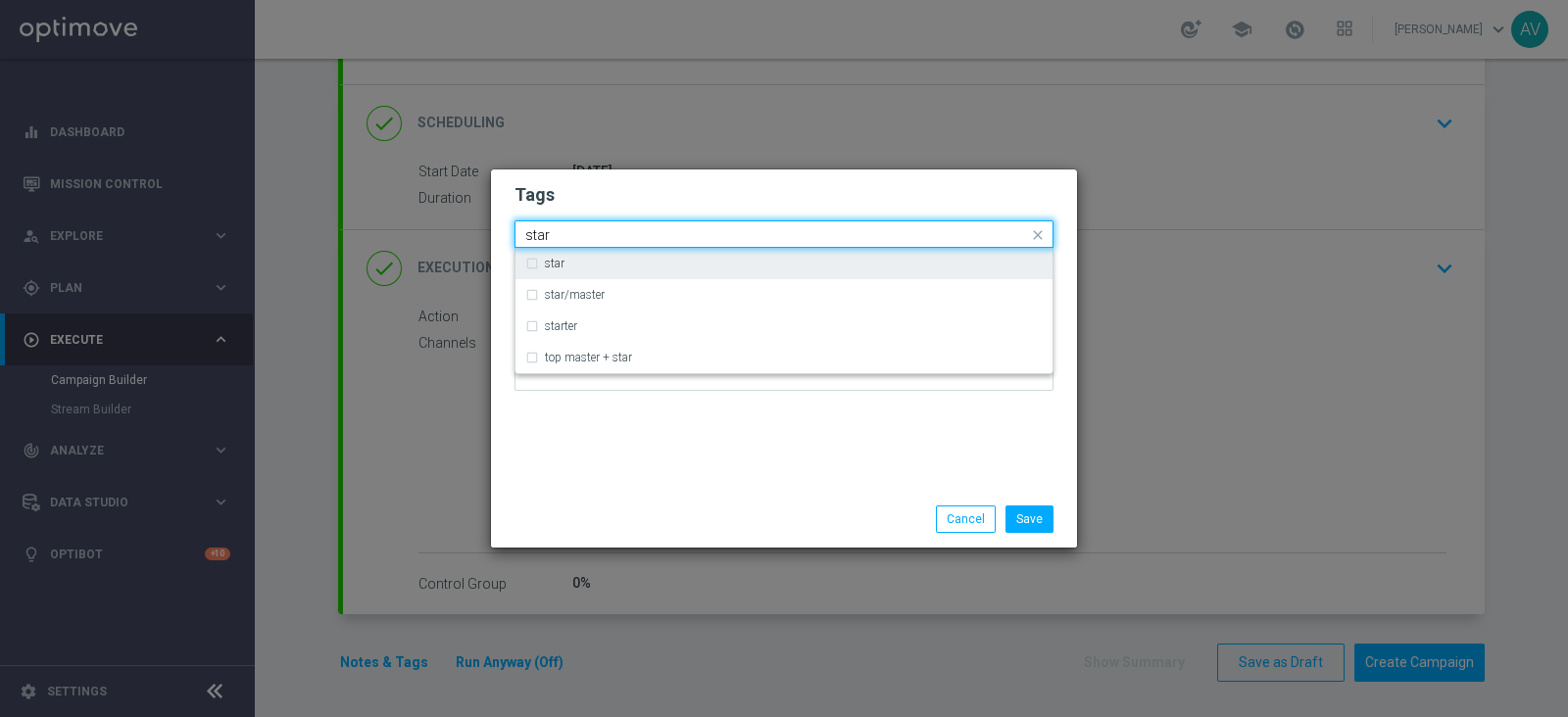
click at [529, 266] on div "star" at bounding box center [784, 264] width 517 height 32
type input "star"
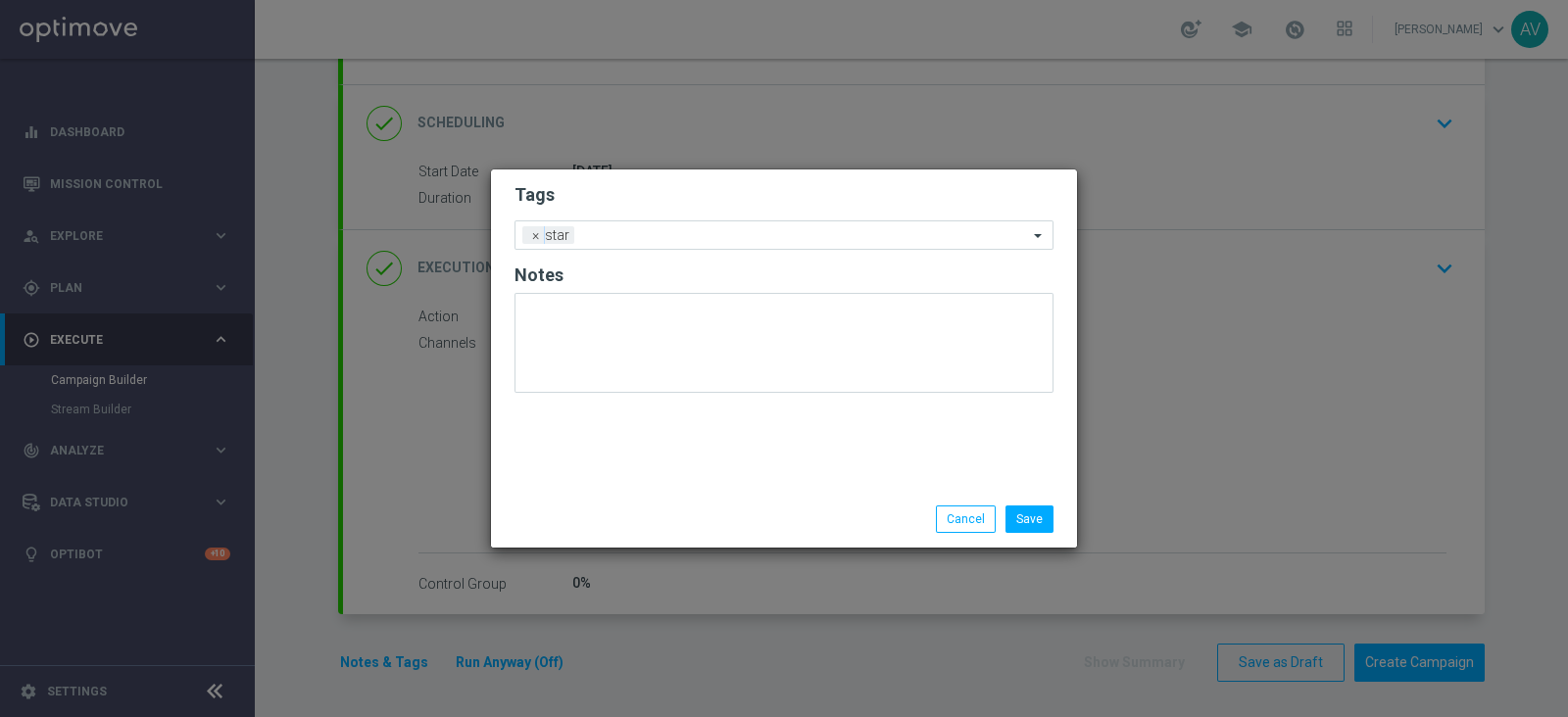
click at [730, 466] on div "Tags Add a new tag × star Notes" at bounding box center [784, 331] width 586 height 322
click at [718, 233] on input "text" at bounding box center [804, 236] width 446 height 17
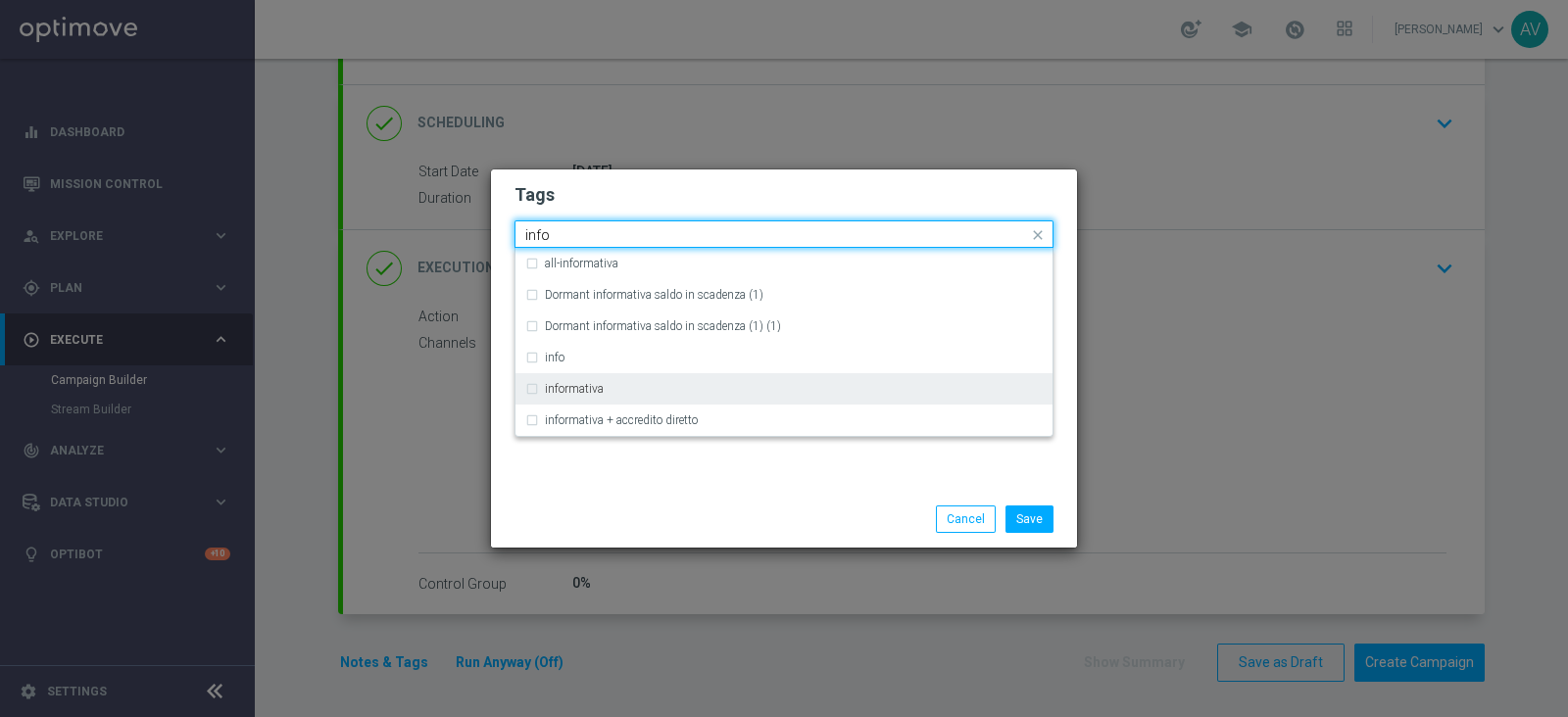
click at [565, 386] on label "informativa" at bounding box center [574, 389] width 59 height 12
type input "info"
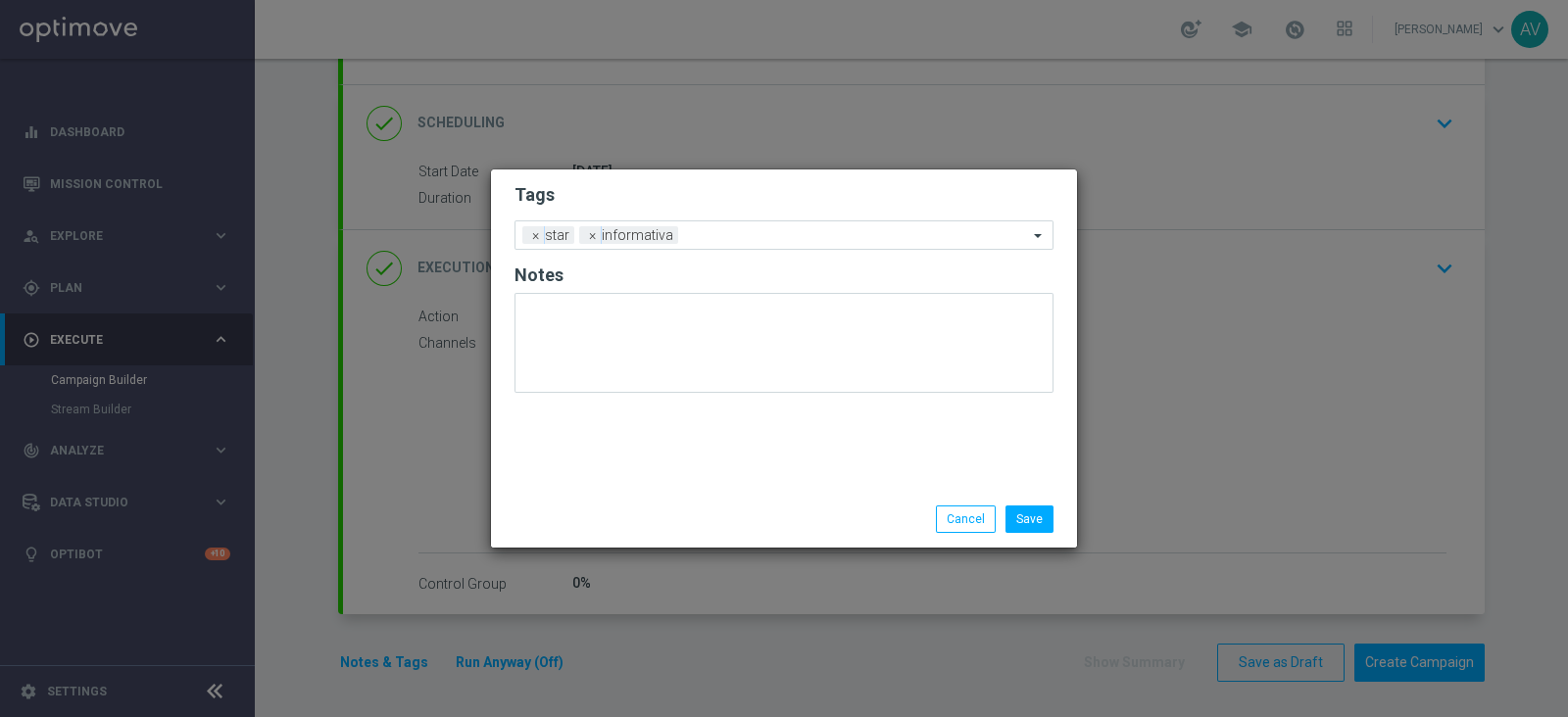
click at [633, 476] on div "Tags Add a new tag × star × informativa Notes" at bounding box center [784, 331] width 586 height 322
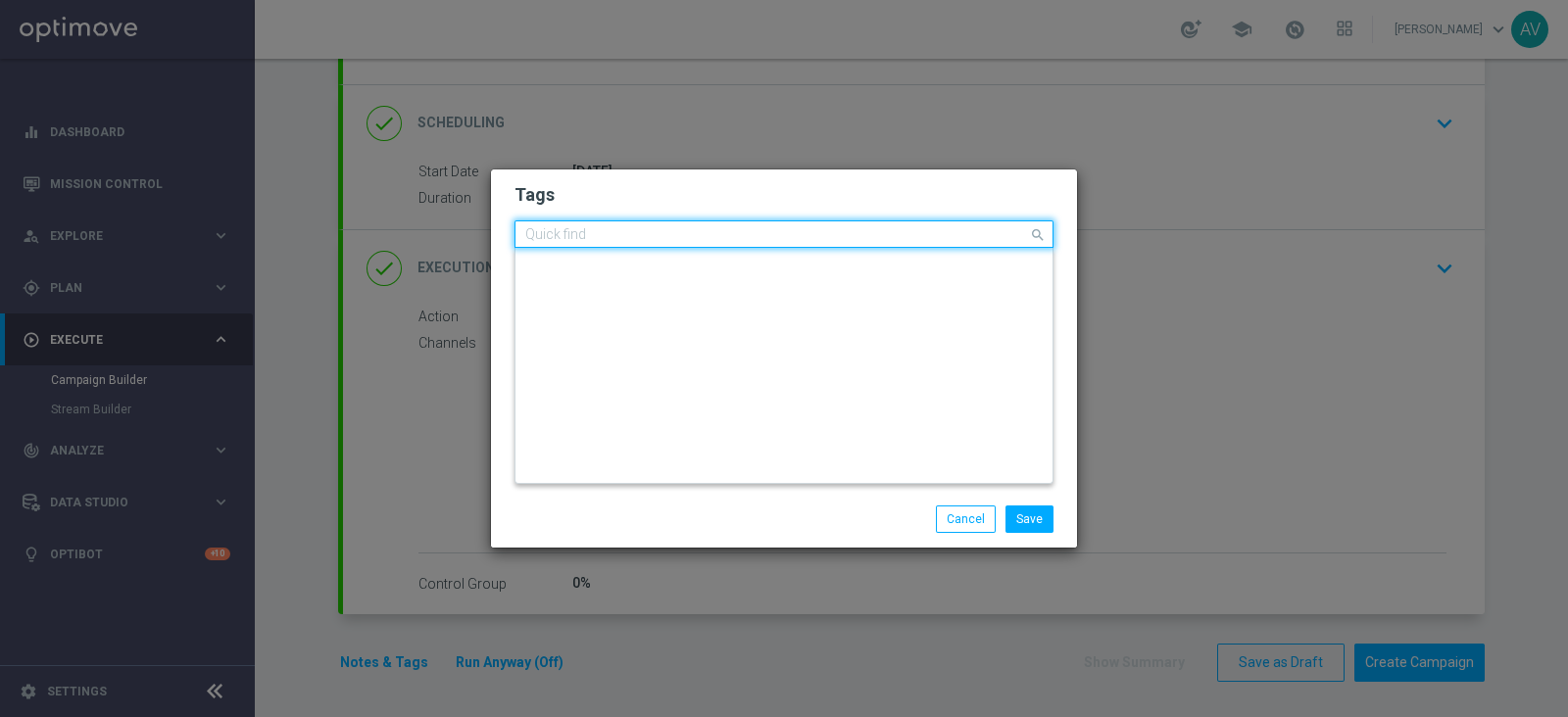
scroll to position [0, 0]
click at [735, 235] on input "text" at bounding box center [777, 235] width 502 height 17
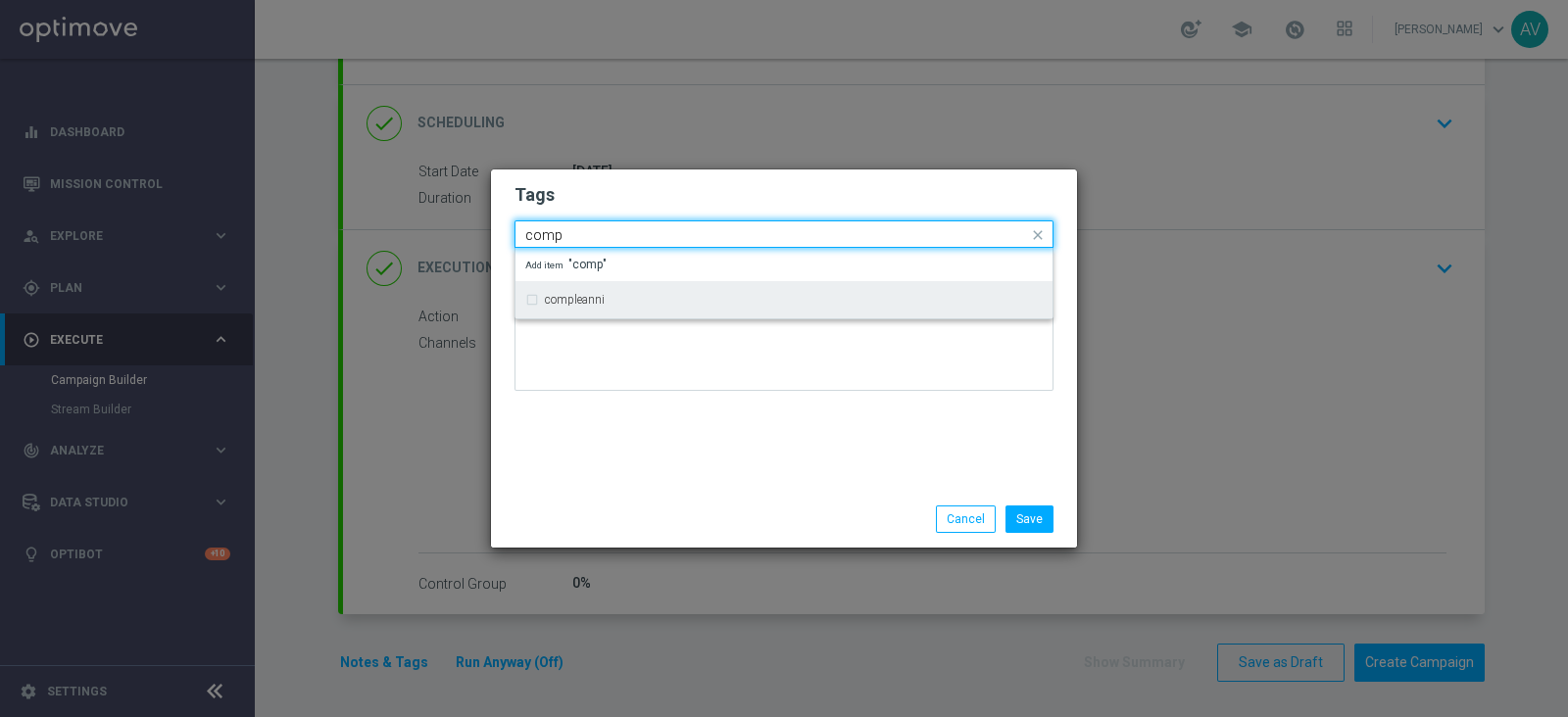
click at [533, 298] on div "compleanni" at bounding box center [784, 300] width 517 height 32
type input "comp"
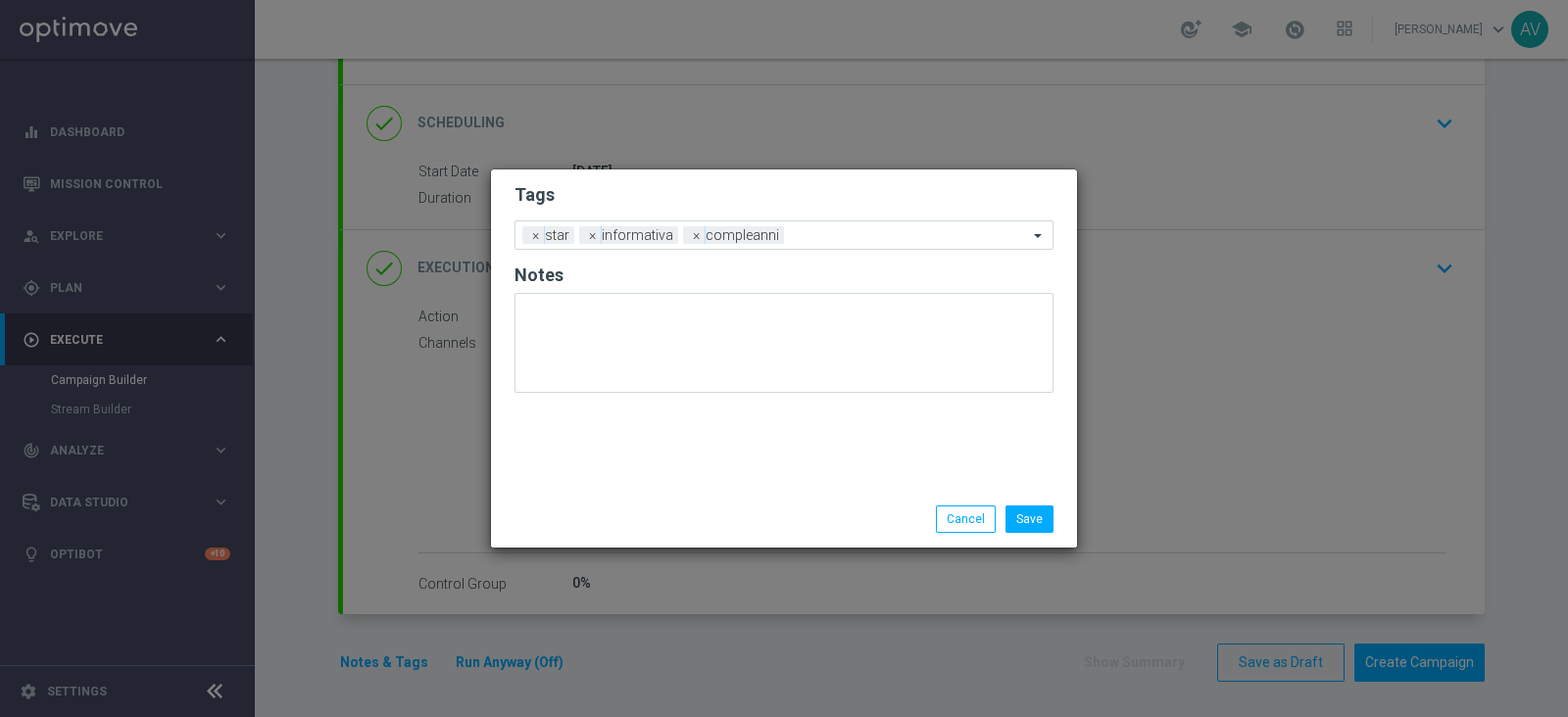
click at [650, 420] on div "Tags Add a new tag × star × informativa × compleanni Notes" at bounding box center [784, 331] width 586 height 322
click at [1025, 510] on button "Save" at bounding box center [1029, 519] width 48 height 28
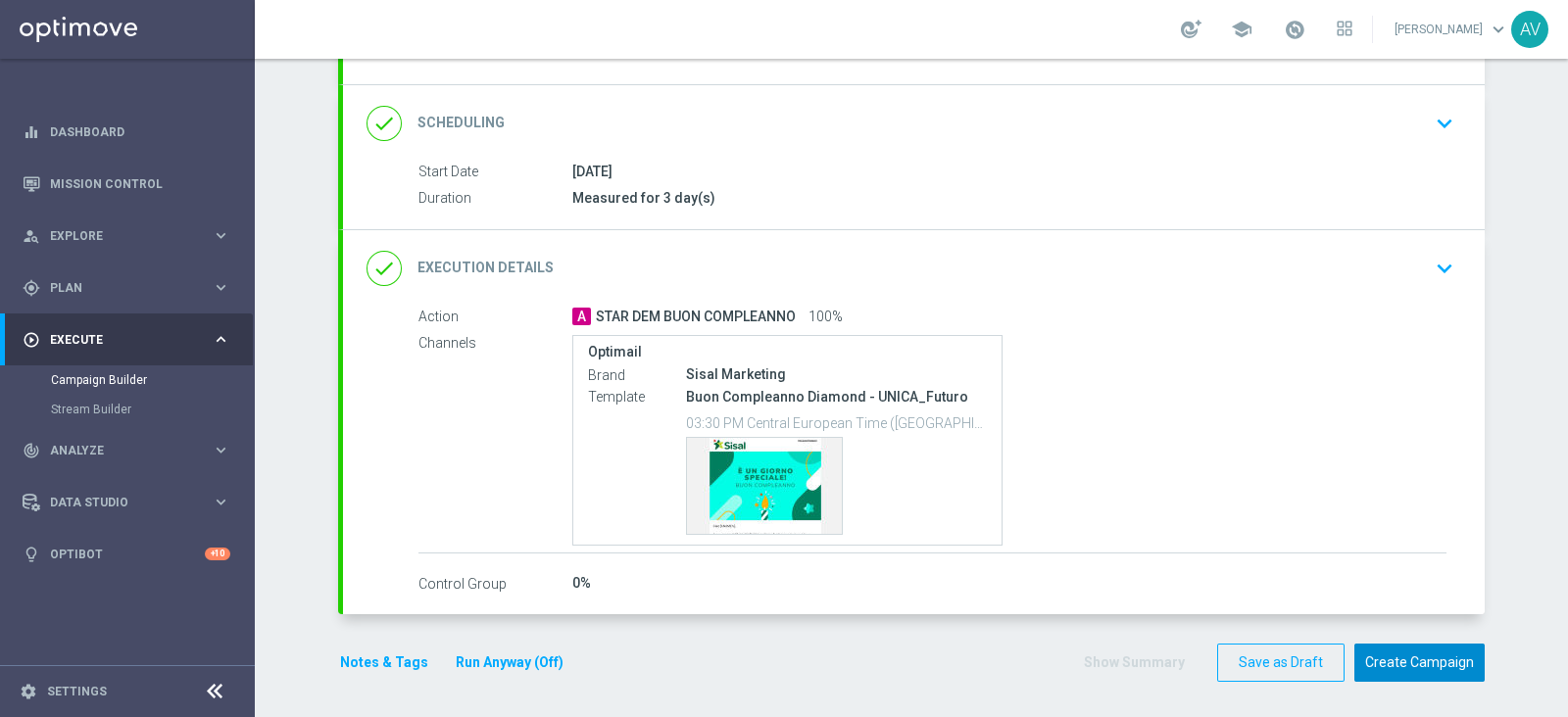
click at [1433, 651] on button "Create Campaign" at bounding box center [1418, 662] width 130 height 38
